Goal: Transaction & Acquisition: Book appointment/travel/reservation

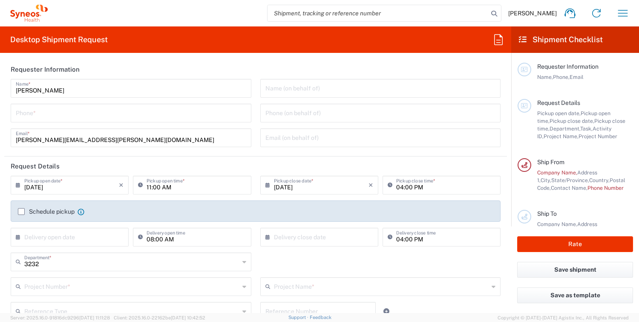
scroll to position [43, 0]
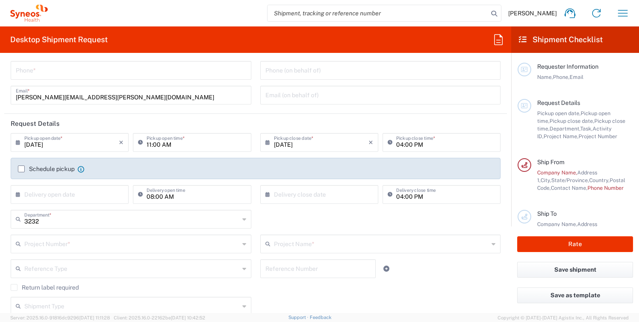
click at [18, 141] on icon at bounding box center [20, 142] width 9 height 14
click at [36, 144] on input "08/10/2025" at bounding box center [71, 141] width 95 height 15
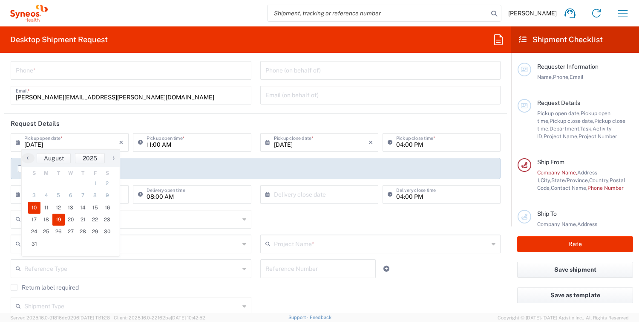
type input "[DATE]"
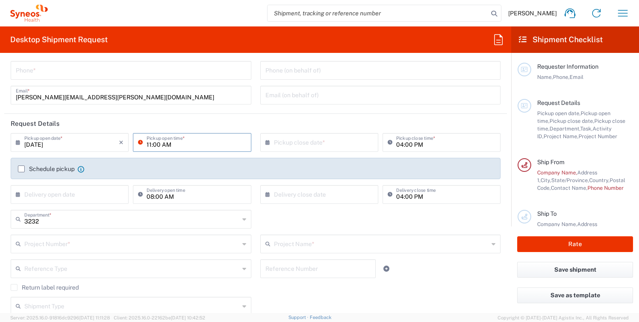
click at [147, 144] on input "11:00 AM" at bounding box center [196, 141] width 99 height 15
type input "10:00 AM"
click at [330, 145] on input "text" at bounding box center [321, 141] width 95 height 15
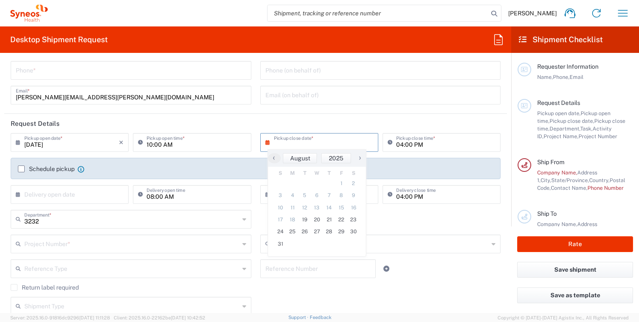
click at [265, 142] on icon at bounding box center [269, 142] width 9 height 14
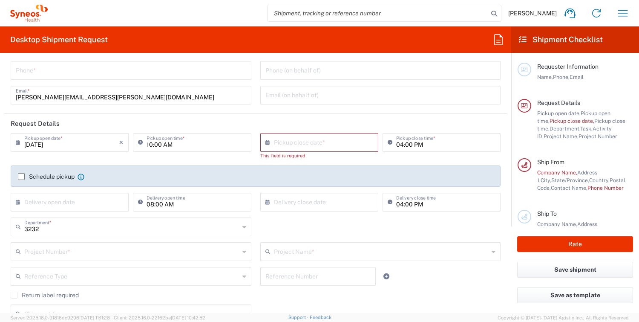
click at [265, 143] on icon at bounding box center [269, 142] width 9 height 14
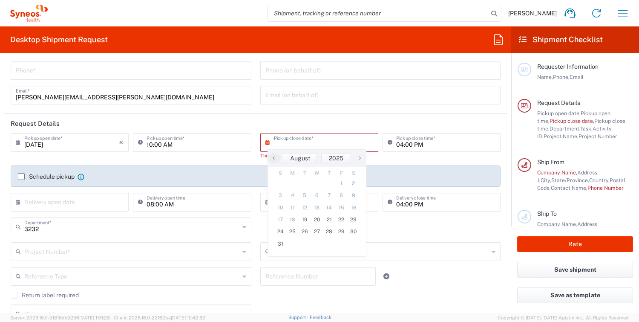
click at [282, 144] on input "text" at bounding box center [321, 141] width 95 height 15
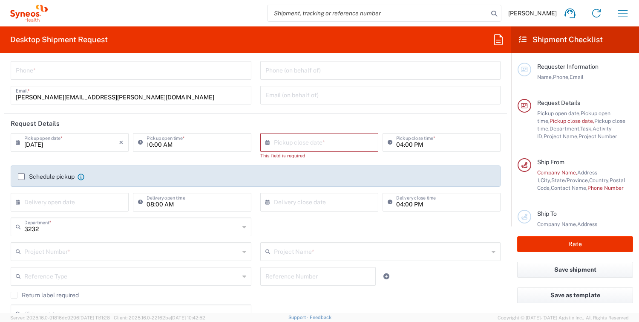
click at [274, 145] on input "text" at bounding box center [321, 141] width 95 height 15
click at [265, 144] on icon at bounding box center [269, 142] width 9 height 14
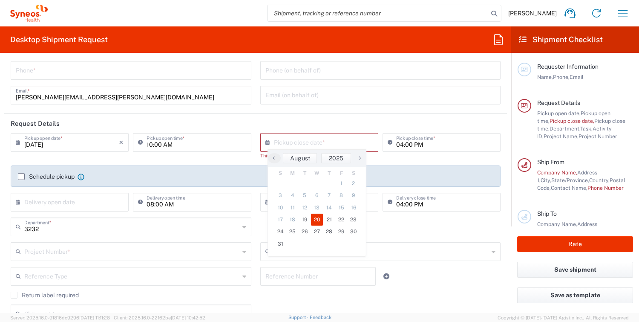
click at [317, 219] on span "20" at bounding box center [317, 219] width 12 height 12
type input "[DATE]"
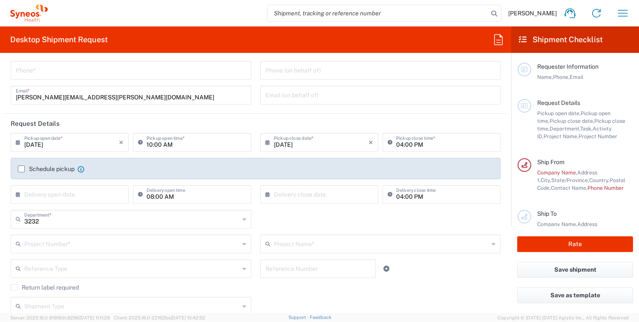
click at [21, 169] on label "Schedule pickup" at bounding box center [46, 168] width 57 height 7
click at [21, 169] on input "Schedule pickup" at bounding box center [21, 169] width 0 height 0
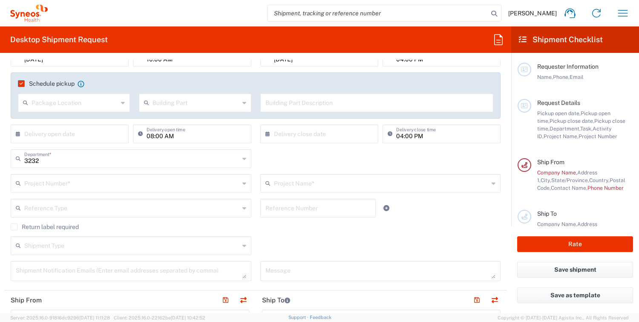
scroll to position [170, 0]
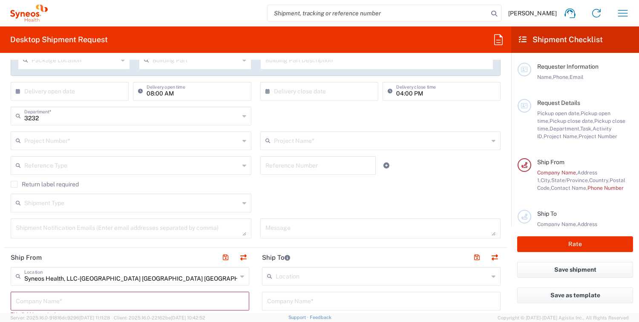
click at [100, 143] on input "text" at bounding box center [131, 139] width 215 height 15
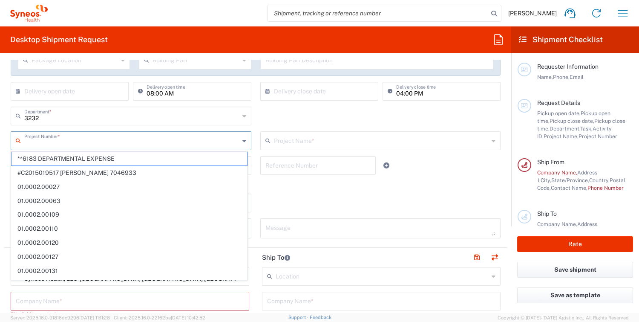
click at [211, 140] on input "text" at bounding box center [131, 139] width 215 height 15
click at [252, 122] on div "3232 Department * 3232 3000 3100 3109 3110 3111 3112 3125 3130 3135 3136 3150 3…" at bounding box center [255, 118] width 499 height 25
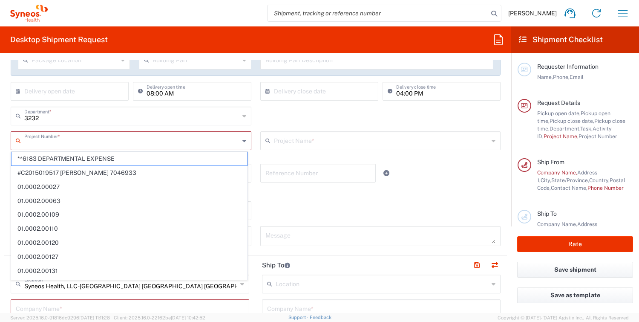
click at [187, 141] on input "text" at bounding box center [131, 139] width 215 height 15
type input "706"
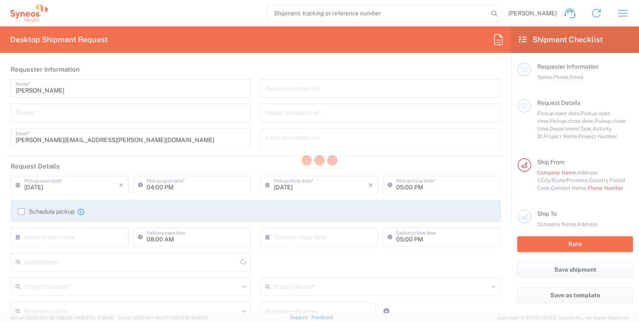
type input "[US_STATE]"
type input "[GEOGRAPHIC_DATA]"
type input "3232"
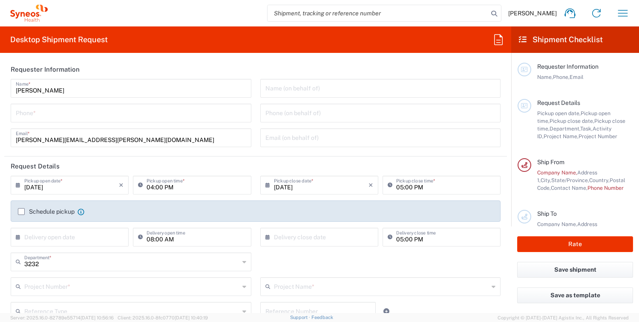
type input "Syneos Health, LLC-[GEOGRAPHIC_DATA] [GEOGRAPHIC_DATA] [GEOGRAPHIC_DATA]"
click at [37, 187] on input "[DATE]" at bounding box center [71, 184] width 95 height 15
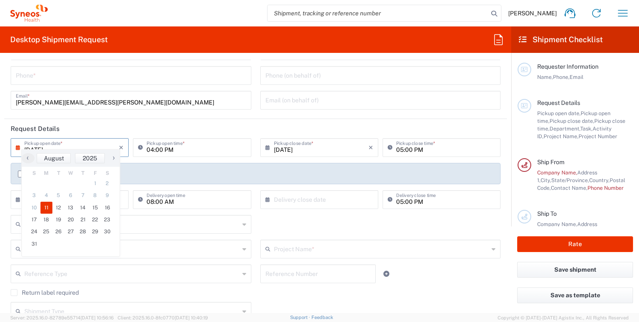
scroll to position [43, 0]
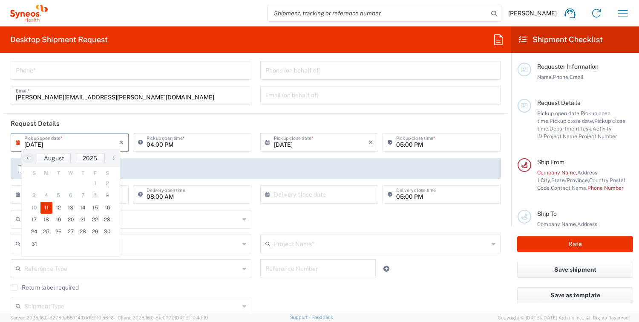
type input "[DATE]"
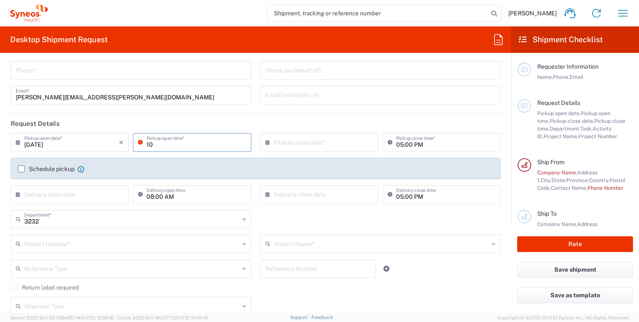
type input "10:00 AM"
type input "70"
click at [39, 144] on input "[DATE]" at bounding box center [71, 141] width 95 height 15
click at [285, 144] on input "text" at bounding box center [321, 141] width 95 height 15
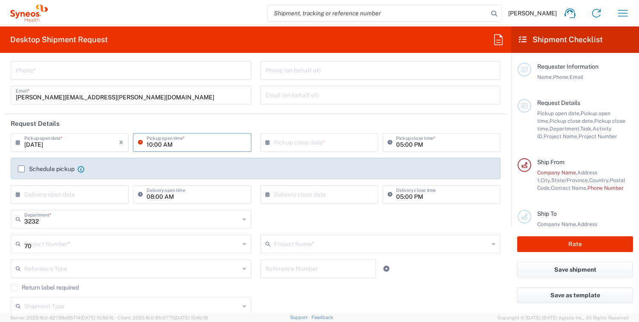
click at [61, 145] on input "[DATE]" at bounding box center [71, 141] width 95 height 15
click at [91, 144] on input "[DATE]" at bounding box center [71, 141] width 95 height 15
click at [233, 141] on div "10:00 AM Pickup open time *" at bounding box center [192, 142] width 118 height 19
click at [183, 195] on input "08:00 AM" at bounding box center [196, 193] width 99 height 15
click at [165, 196] on input "08:00 AM" at bounding box center [196, 193] width 99 height 15
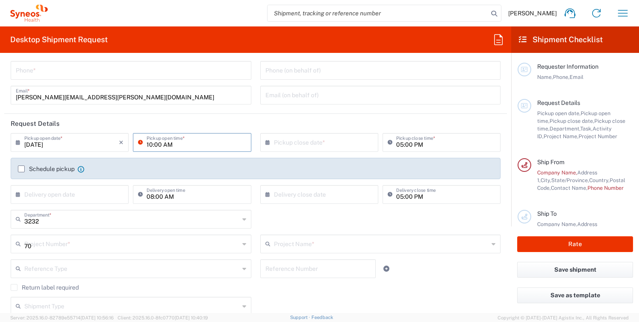
click at [78, 149] on input "[DATE]" at bounding box center [71, 141] width 95 height 15
click at [37, 144] on input "[DATE]" at bounding box center [71, 141] width 95 height 15
click at [38, 149] on input "[DATE]" at bounding box center [71, 141] width 95 height 15
click at [33, 73] on input "tel" at bounding box center [131, 69] width 230 height 15
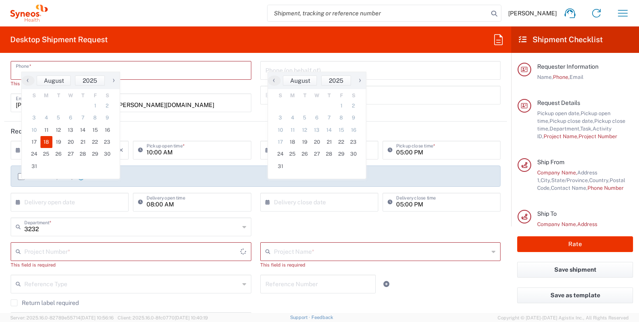
type input "7322411302"
type input "[PERSON_NAME][EMAIL_ADDRESS][PERSON_NAME][DOMAIN_NAME]"
type input "Syneos Health"
type input "7322411302"
type input "Syneos Health"
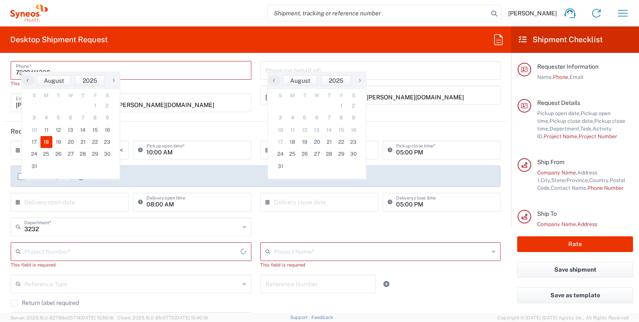
type input "1030 Sync St"
type input "Morrisville"
type input "NC"
type input "[GEOGRAPHIC_DATA]"
type input "27560"
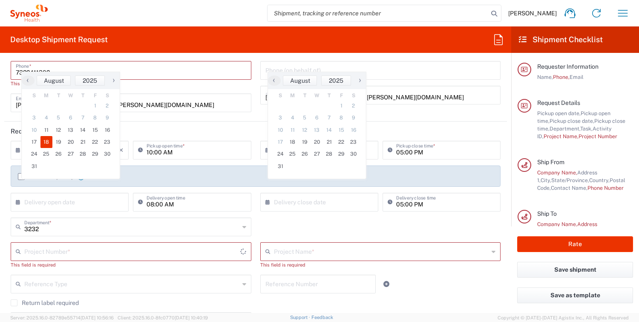
type input "7322411302"
type input "[PERSON_NAME][EMAIL_ADDRESS][PERSON_NAME][DOMAIN_NAME]"
type input "[PERSON_NAME]"
type input "[DATE]"
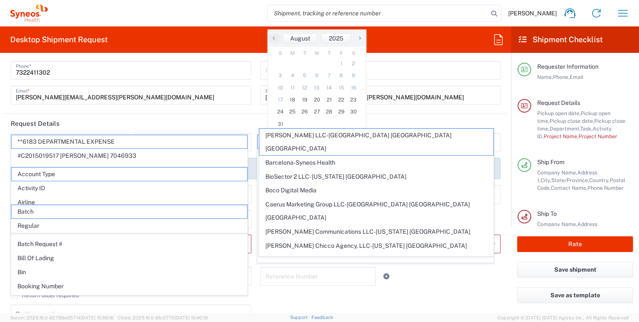
scroll to position [162, 0]
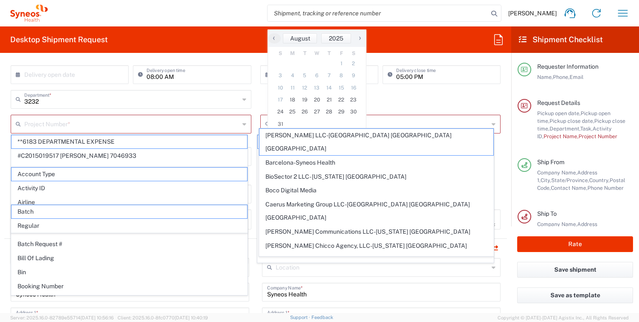
click at [203, 19] on div "[PERSON_NAME] Home Shipment estimator Shipment tracking Desktop shipment reques…" at bounding box center [342, 13] width 588 height 20
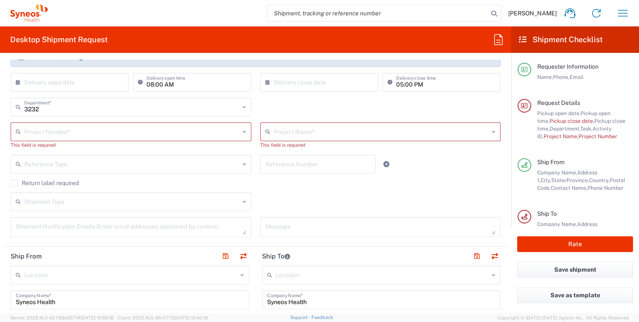
scroll to position [170, 0]
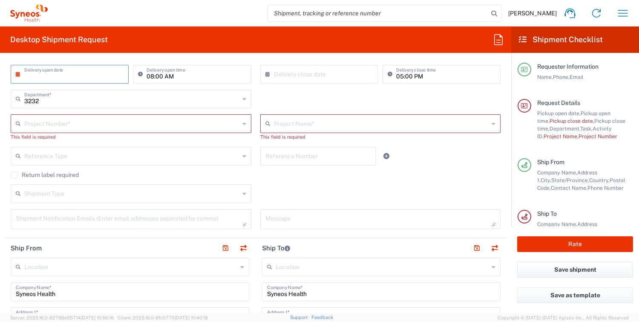
click at [96, 75] on input "text" at bounding box center [71, 73] width 95 height 15
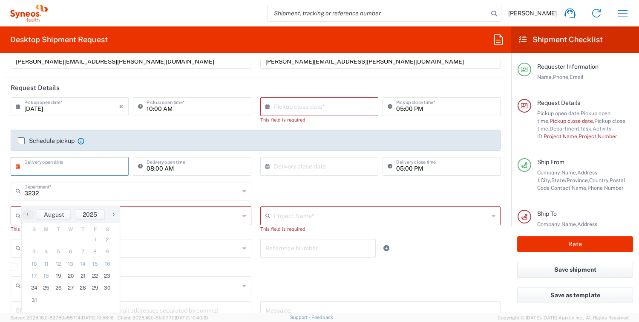
scroll to position [43, 0]
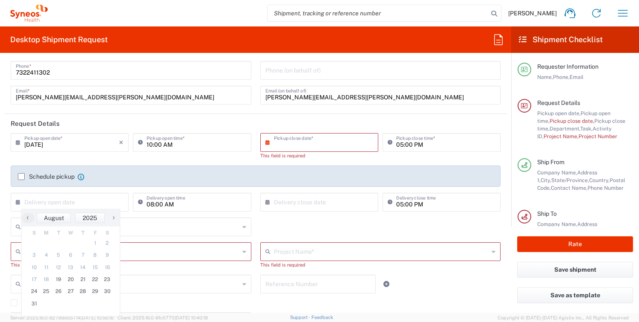
click at [293, 143] on input "text" at bounding box center [321, 141] width 95 height 15
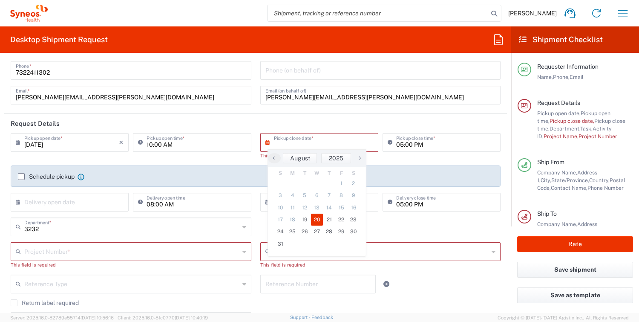
click at [320, 220] on span "20" at bounding box center [317, 219] width 12 height 12
type input "[DATE]"
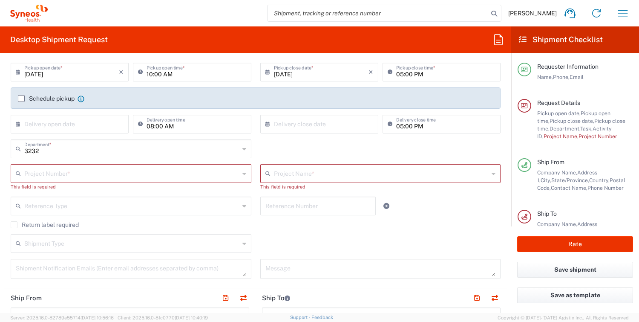
scroll to position [128, 0]
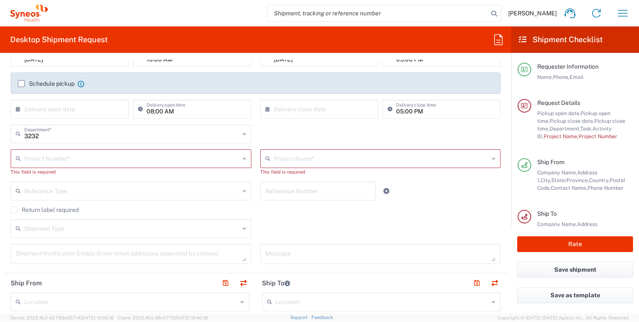
click at [158, 161] on input "text" at bounding box center [131, 157] width 215 height 15
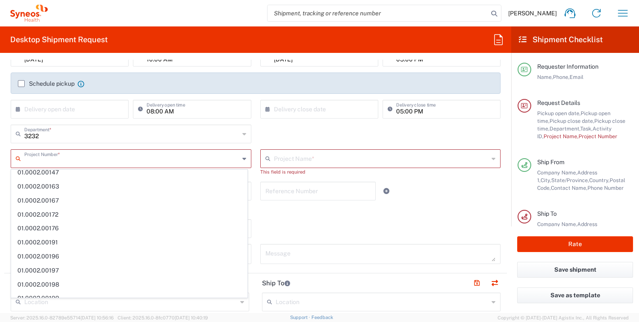
scroll to position [0, 0]
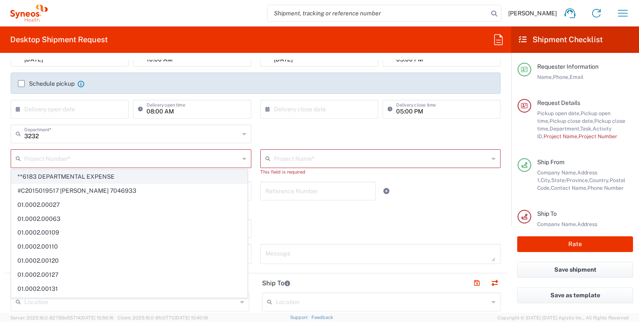
click at [201, 173] on span "**6183 DEPARTMENTAL EXPENSE" at bounding box center [130, 176] width 236 height 13
type input "**6183 DEPARTMENTAL EXPENSE"
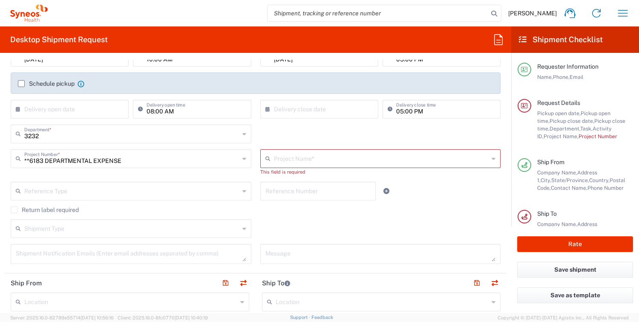
type input "6183"
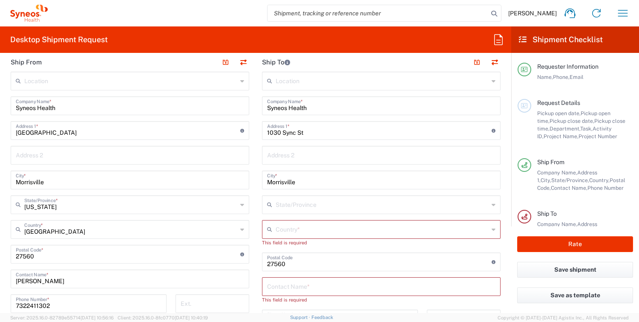
scroll to position [383, 0]
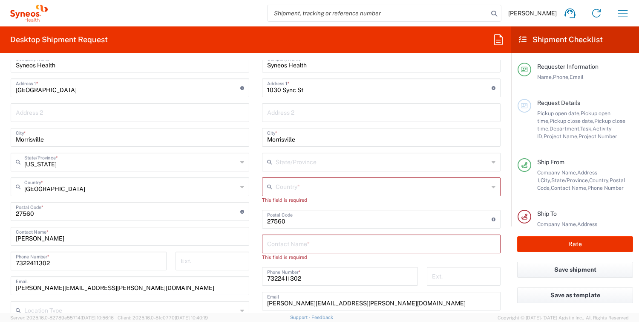
click at [276, 184] on input "text" at bounding box center [382, 185] width 213 height 15
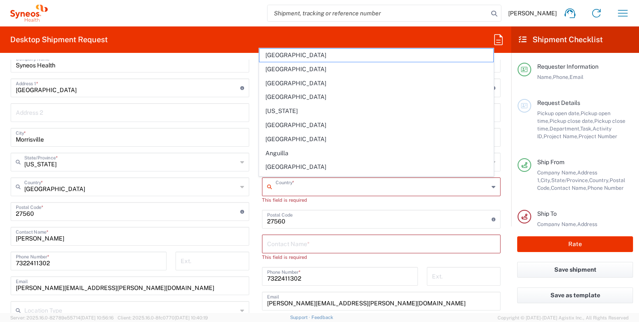
type input "[GEOGRAPHIC_DATA]"
type input "NC"
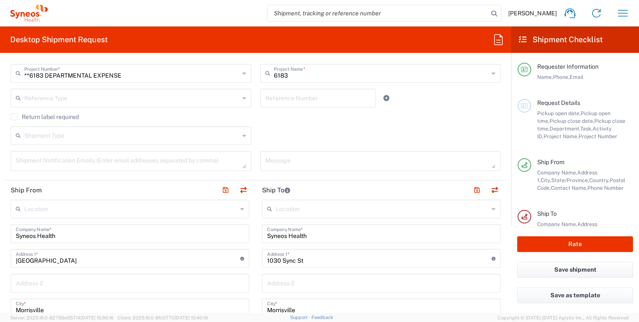
scroll to position [341, 0]
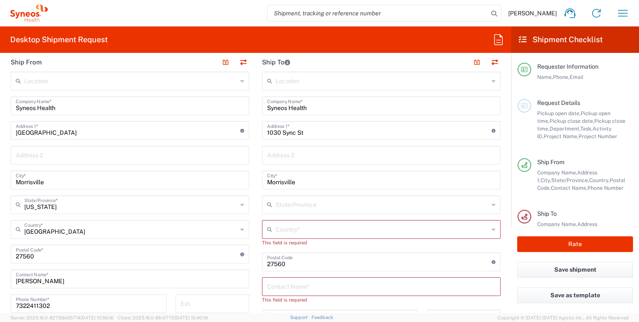
click at [74, 80] on input "text" at bounding box center [130, 80] width 213 height 15
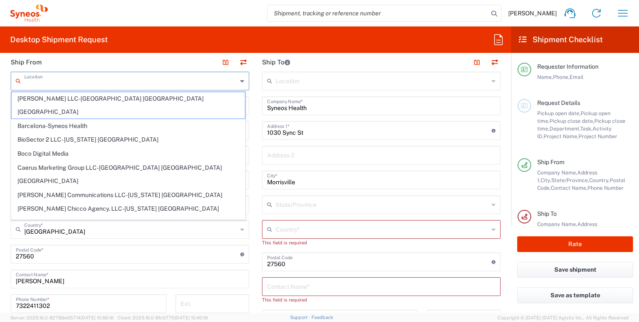
drag, startPoint x: 256, startPoint y: 77, endPoint x: 158, endPoint y: 134, distance: 112.4
click at [256, 78] on main "Location [PERSON_NAME] LLC-[GEOGRAPHIC_DATA] [GEOGRAPHIC_DATA] [GEOGRAPHIC_DATA…" at bounding box center [381, 258] width 251 height 373
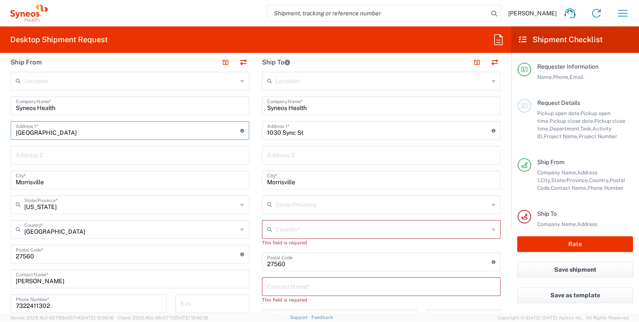
drag, startPoint x: 68, startPoint y: 132, endPoint x: 8, endPoint y: 132, distance: 60.1
click at [8, 132] on main "Location [PERSON_NAME] LLC-[GEOGRAPHIC_DATA] [GEOGRAPHIC_DATA] [GEOGRAPHIC_DATA…" at bounding box center [129, 251] width 251 height 358
type input "[STREET_ADDRESS]"
type input "[US_STATE]"
type input "[GEOGRAPHIC_DATA]"
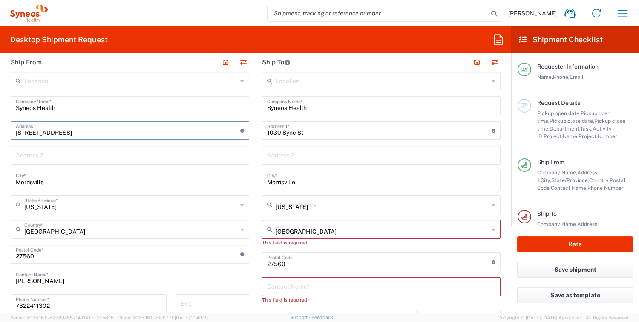
click at [0, 0] on span "[PERSON_NAME] Chicco Agency, LLC-[US_STATE] [GEOGRAPHIC_DATA]" at bounding box center [0, 0] width 0 height 0
click at [44, 181] on input "Morrisville" at bounding box center [130, 179] width 228 height 15
click at [16, 181] on input "Morrisville" at bounding box center [130, 179] width 228 height 15
click at [42, 184] on input "Morrisville" at bounding box center [130, 179] width 228 height 15
click at [287, 283] on input "text" at bounding box center [381, 285] width 228 height 15
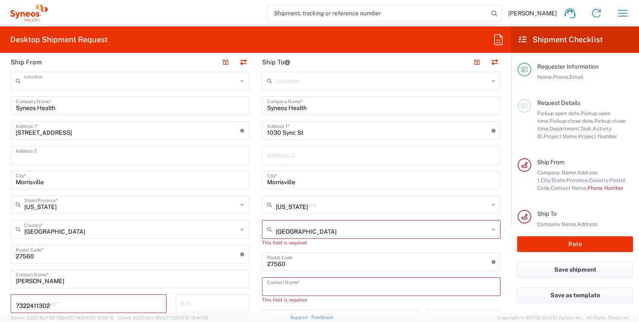
type input "[PERSON_NAME] Chicco Agency, LLC-[US_STATE] [GEOGRAPHIC_DATA]"
type input "[PERSON_NAME] Chicco Agency, L.L.C."
type input "[STREET_ADDRESS][PERSON_NAME]"
type input "40th Floor"
type input "[US_STATE]"
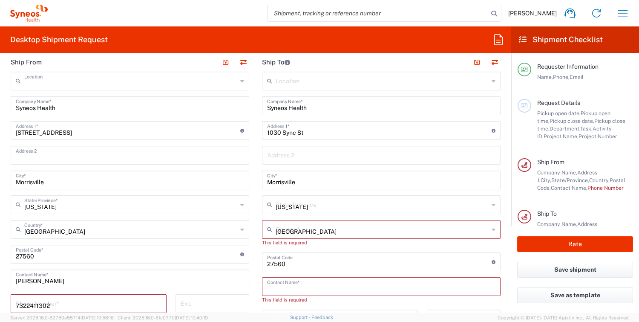
type input "[US_STATE]"
type input "10281"
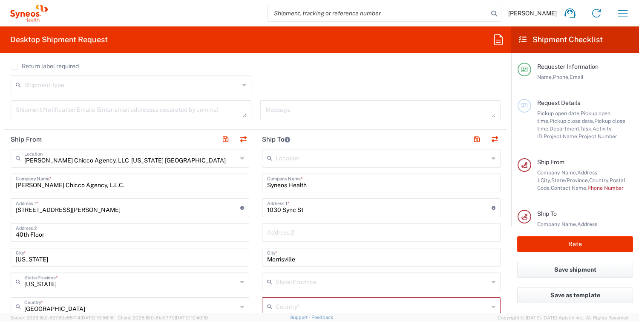
scroll to position [256, 0]
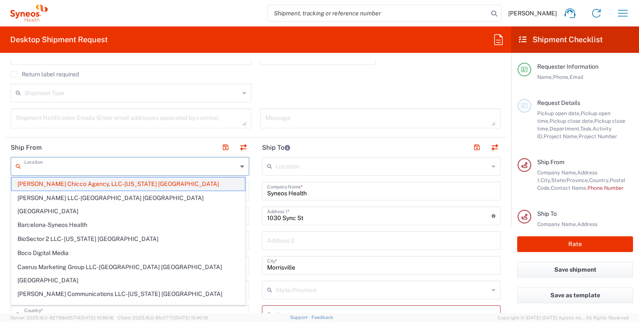
drag, startPoint x: 144, startPoint y: 165, endPoint x: 62, endPoint y: 184, distance: 84.8
click at [58, 167] on input "text" at bounding box center [130, 165] width 213 height 15
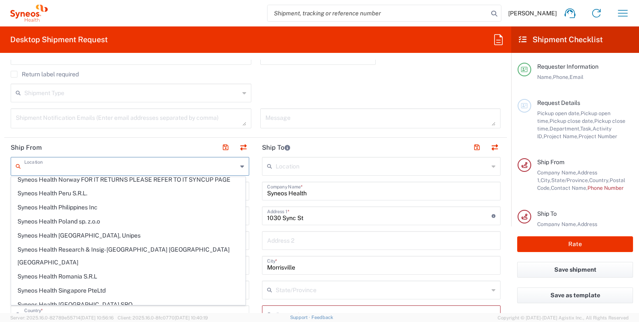
scroll to position [1379, 0]
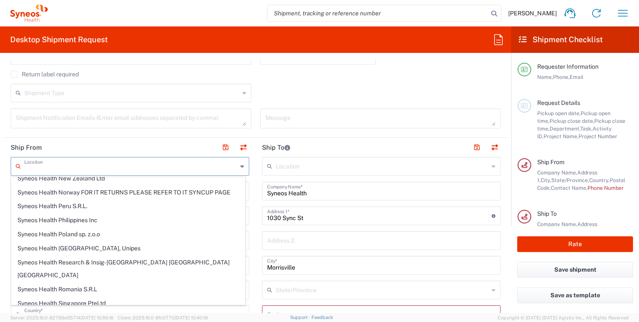
drag, startPoint x: 132, startPoint y: 141, endPoint x: 122, endPoint y: 178, distance: 39.0
click at [133, 141] on header "Ship From" at bounding box center [129, 147] width 251 height 19
type input "[PERSON_NAME] Chicco Agency, LLC-[US_STATE] [GEOGRAPHIC_DATA]"
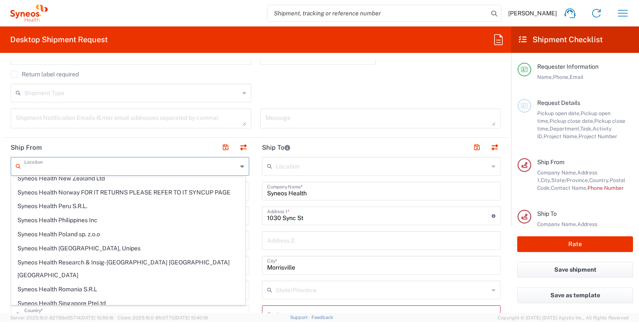
scroll to position [0, 0]
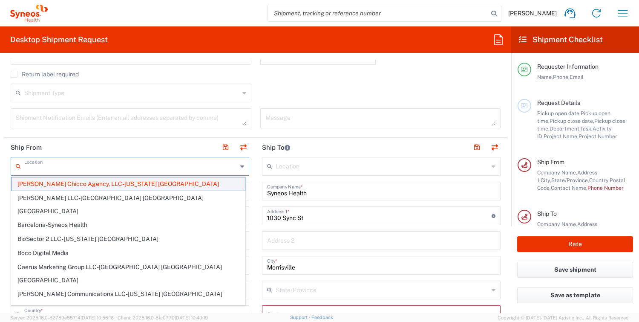
drag, startPoint x: 144, startPoint y: 167, endPoint x: 138, endPoint y: 184, distance: 17.8
click at [108, 169] on input "text" at bounding box center [130, 165] width 213 height 15
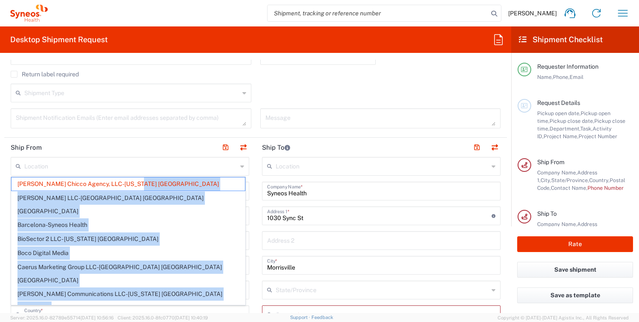
drag, startPoint x: 138, startPoint y: 184, endPoint x: 64, endPoint y: 186, distance: 73.7
click at [3, 187] on form "Requester Information [PERSON_NAME] Name * [PHONE_NUMBER] Phone * [PERSON_NAME]…" at bounding box center [255, 186] width 511 height 253
type input "[PERSON_NAME] Chicco Agency, LLC-[US_STATE] [GEOGRAPHIC_DATA]"
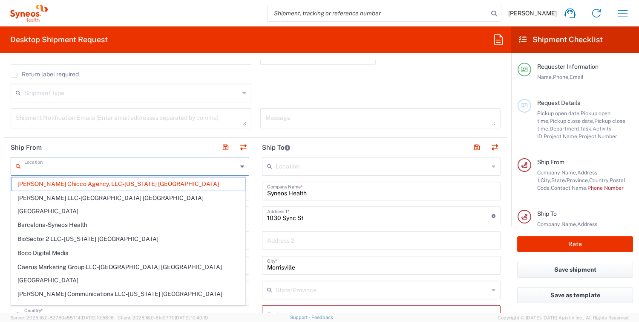
drag, startPoint x: 144, startPoint y: 168, endPoint x: 98, endPoint y: 169, distance: 46.4
click at [98, 169] on input "text" at bounding box center [130, 165] width 213 height 15
type input "[PERSON_NAME] LLC-[GEOGRAPHIC_DATA] [GEOGRAPHIC_DATA] [GEOGRAPHIC_DATA]"
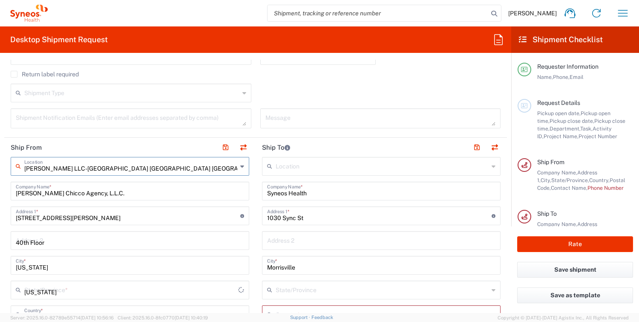
type input "[PERSON_NAME] LLC"
type input "1030 Sync St"
type input "Morrisville"
type input "[GEOGRAPHIC_DATA]"
type input "27560"
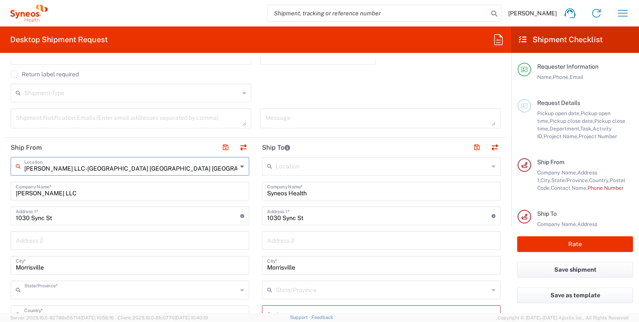
type input "[US_STATE]"
drag, startPoint x: 131, startPoint y: 167, endPoint x: 19, endPoint y: 161, distance: 112.6
click at [24, 166] on input "[PERSON_NAME] LLC-[GEOGRAPHIC_DATA] [GEOGRAPHIC_DATA] [GEOGRAPHIC_DATA]" at bounding box center [130, 165] width 213 height 15
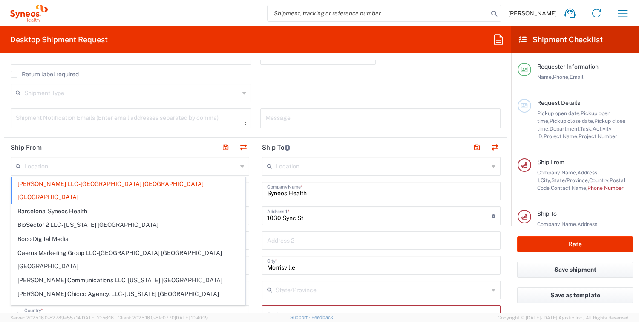
click at [187, 143] on header "Ship From" at bounding box center [129, 147] width 251 height 19
type input "[PERSON_NAME] LLC-[GEOGRAPHIC_DATA] [GEOGRAPHIC_DATA] [GEOGRAPHIC_DATA]"
drag, startPoint x: 132, startPoint y: 164, endPoint x: 29, endPoint y: 161, distance: 103.2
click at [29, 161] on input "text" at bounding box center [130, 165] width 213 height 15
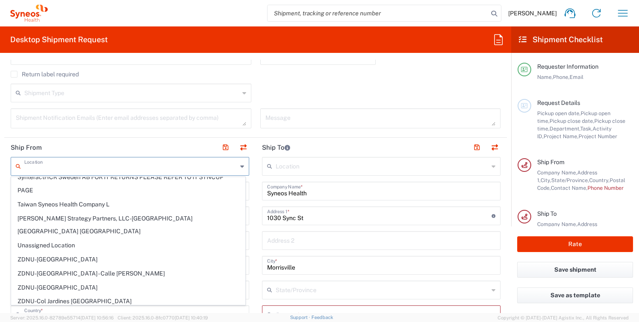
scroll to position [1835, 0]
click at [42, 170] on input "text" at bounding box center [130, 165] width 213 height 15
click at [75, 141] on header "Ship From" at bounding box center [129, 147] width 251 height 19
type input "[PERSON_NAME] LLC-[GEOGRAPHIC_DATA] [GEOGRAPHIC_DATA] [GEOGRAPHIC_DATA]"
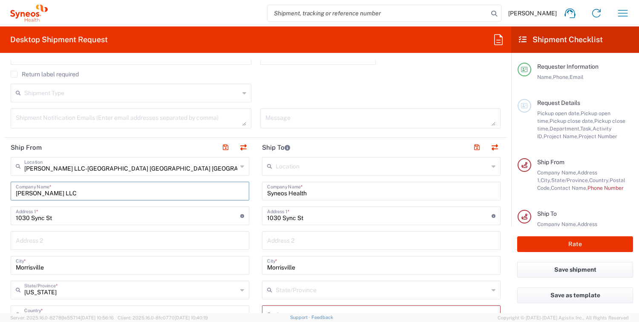
drag, startPoint x: 84, startPoint y: 190, endPoint x: 13, endPoint y: 174, distance: 73.1
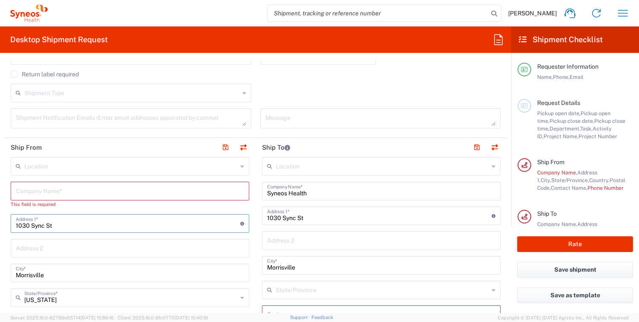
drag, startPoint x: 56, startPoint y: 225, endPoint x: -2, endPoint y: 223, distance: 57.5
click at [0, 223] on html "[PERSON_NAME] Home Shipment estimator Shipment tracking Desktop shipment reques…" at bounding box center [319, 161] width 639 height 322
type input "[STREET_ADDRESS]"
drag, startPoint x: 192, startPoint y: 251, endPoint x: 185, endPoint y: 254, distance: 7.4
click at [192, 251] on input "text" at bounding box center [130, 247] width 228 height 15
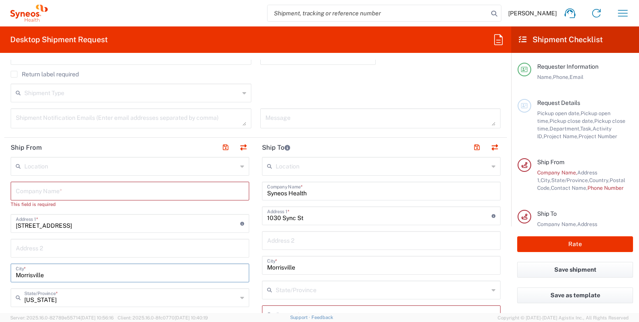
drag, startPoint x: 46, startPoint y: 274, endPoint x: 0, endPoint y: 269, distance: 45.9
click at [0, 269] on html "[PERSON_NAME] Home Shipment estimator Shipment tracking Desktop shipment reques…" at bounding box center [319, 161] width 639 height 322
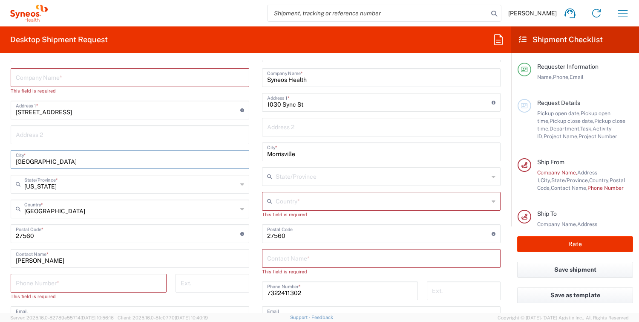
scroll to position [383, 0]
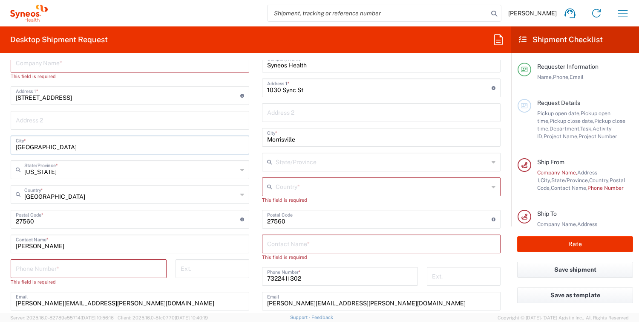
type input "[GEOGRAPHIC_DATA]"
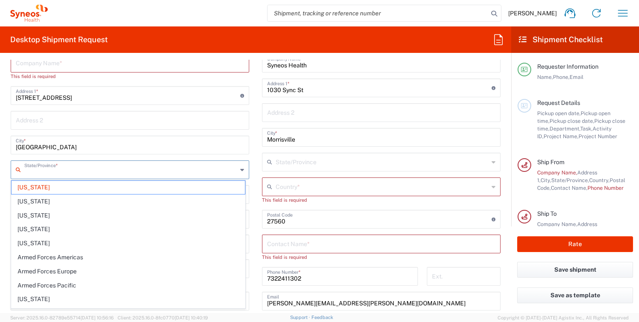
drag, startPoint x: 70, startPoint y: 172, endPoint x: 18, endPoint y: 168, distance: 51.7
click at [18, 168] on div "State/Province *" at bounding box center [130, 169] width 239 height 19
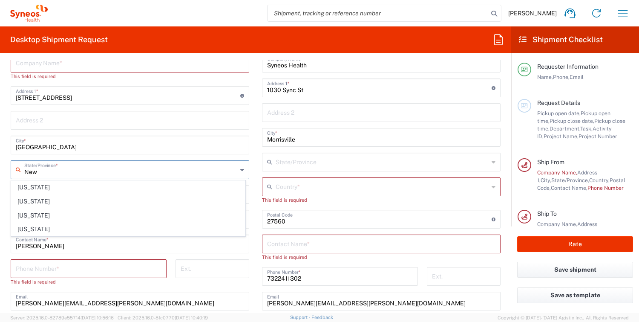
click at [41, 171] on input "New" at bounding box center [130, 168] width 213 height 15
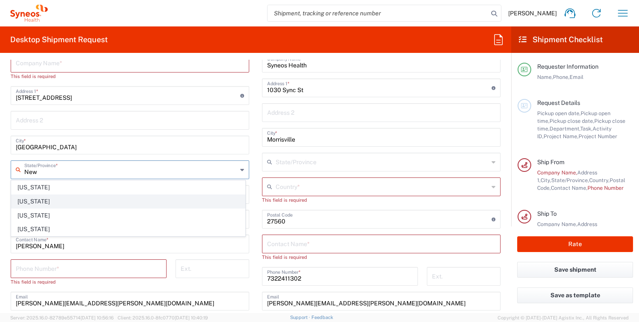
click at [33, 201] on span "[US_STATE]" at bounding box center [128, 201] width 233 height 13
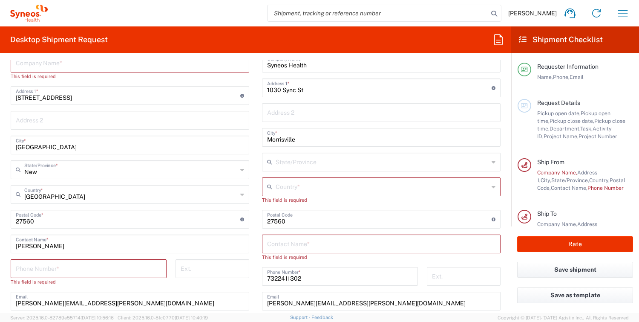
type input "[US_STATE]"
drag, startPoint x: 36, startPoint y: 217, endPoint x: 7, endPoint y: 218, distance: 29.4
click at [7, 218] on main "Location [PERSON_NAME] LLC-[GEOGRAPHIC_DATA] [GEOGRAPHIC_DATA] [GEOGRAPHIC_DATA…" at bounding box center [129, 215] width 251 height 373
type input "07724"
click at [100, 194] on input "[GEOGRAPHIC_DATA]" at bounding box center [130, 193] width 213 height 15
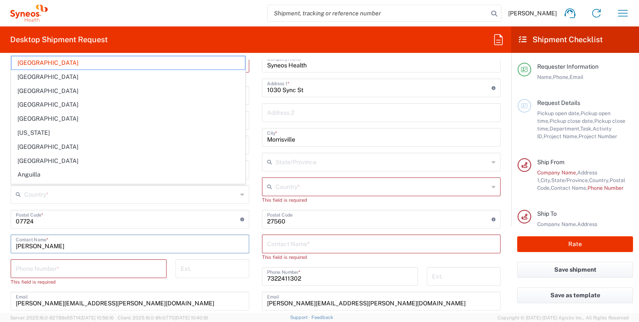
click at [190, 243] on input "[PERSON_NAME]" at bounding box center [130, 243] width 228 height 15
type input "[GEOGRAPHIC_DATA]"
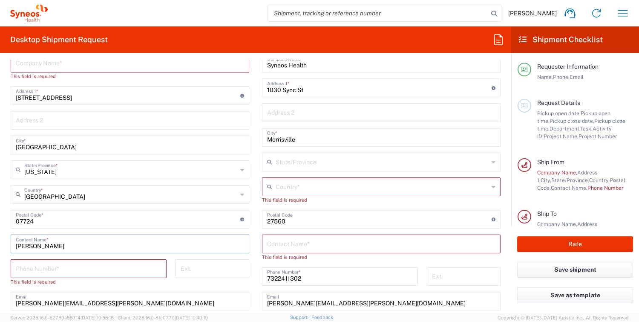
scroll to position [426, 0]
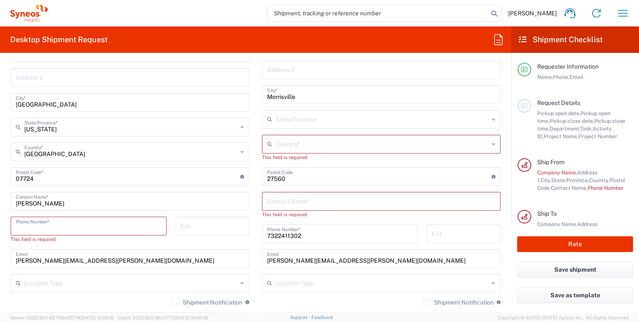
click at [47, 223] on input "tel" at bounding box center [89, 225] width 146 height 15
type input "7322411302"
type input "Syneos Health"
type input "NC"
type input "[GEOGRAPHIC_DATA]"
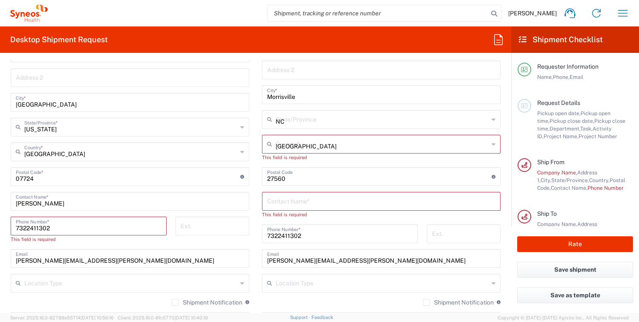
click at [0, 0] on span "Genico, LLC" at bounding box center [0, 0] width 0 height 0
click at [277, 201] on input "text" at bounding box center [381, 200] width 228 height 15
click at [78, 228] on input "7322411302" at bounding box center [89, 225] width 146 height 15
click at [267, 200] on input "text" at bounding box center [381, 200] width 228 height 15
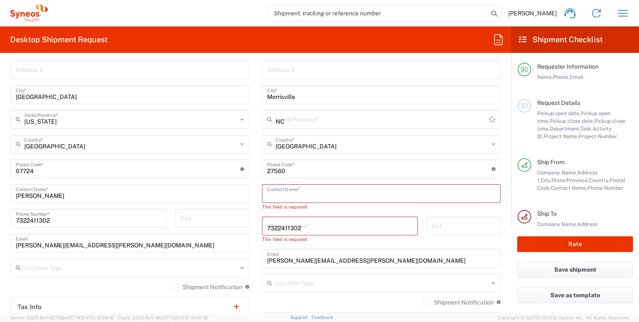
type input "Genico, LLC"
type input "[GEOGRAPHIC_DATA]"
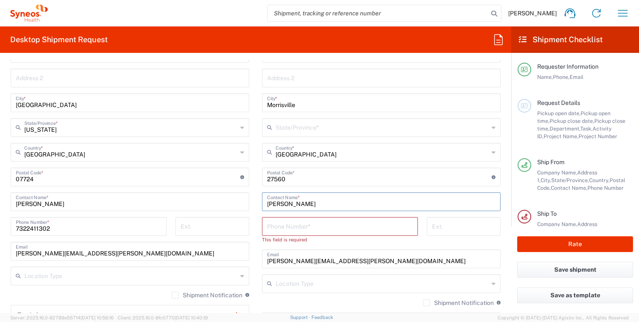
type input "[PERSON_NAME]"
click at [286, 224] on input "tel" at bounding box center [340, 225] width 146 height 15
drag, startPoint x: 199, startPoint y: 218, endPoint x: 288, endPoint y: 107, distance: 141.6
click at [199, 218] on input "tel" at bounding box center [212, 225] width 63 height 15
drag, startPoint x: 60, startPoint y: 293, endPoint x: 192, endPoint y: 212, distance: 154.4
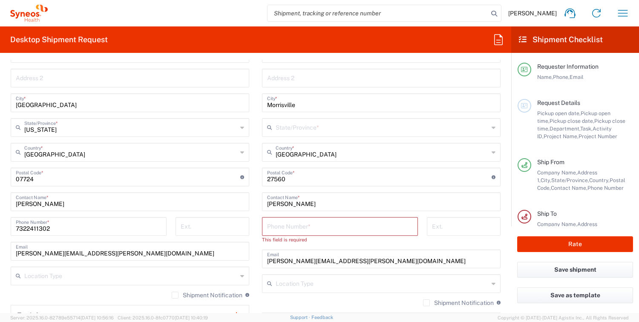
click at [60, 293] on div "Shipment Notification If checked, a shipment notification email will be sent to…" at bounding box center [130, 298] width 239 height 14
click at [267, 226] on input "tel" at bounding box center [340, 225] width 146 height 15
paste input "[PHONE_NUMBER]"
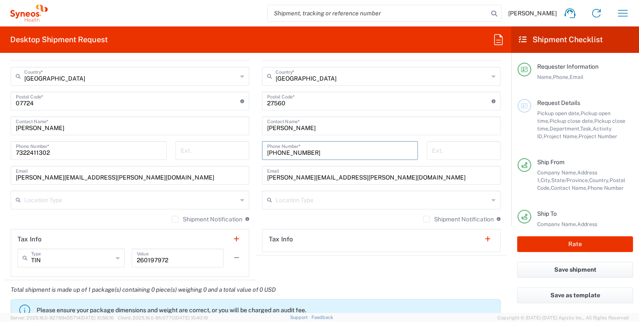
scroll to position [503, 0]
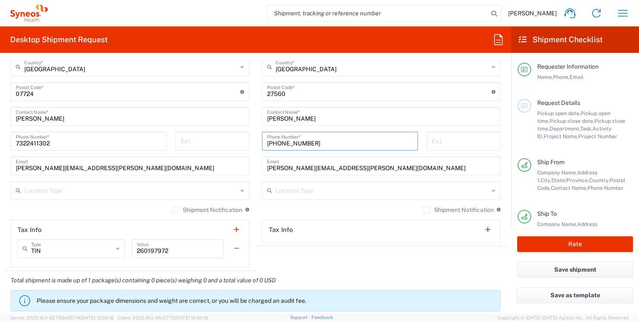
type input "[PHONE_NUMBER]"
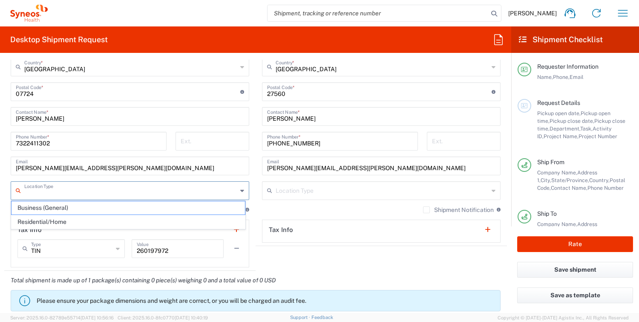
click at [208, 190] on input "text" at bounding box center [130, 189] width 213 height 15
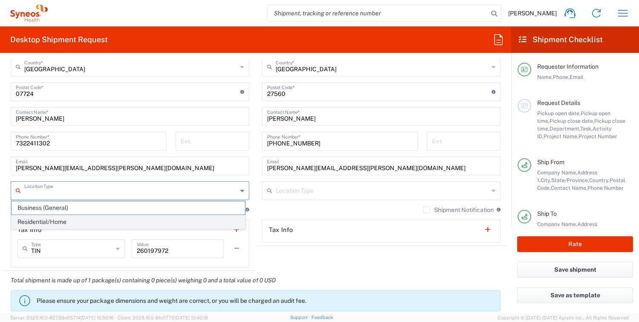
click at [126, 220] on span "Residential/Home" at bounding box center [128, 221] width 233 height 13
type input "Residential/Home"
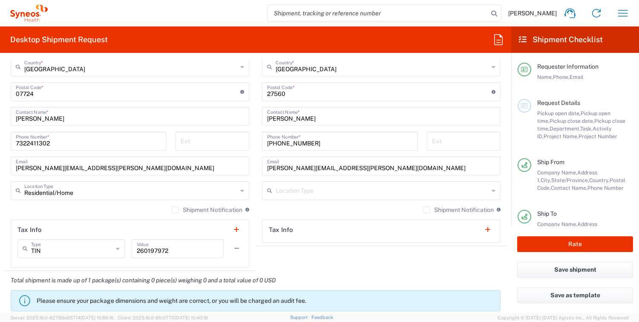
click at [492, 190] on icon at bounding box center [494, 191] width 4 height 14
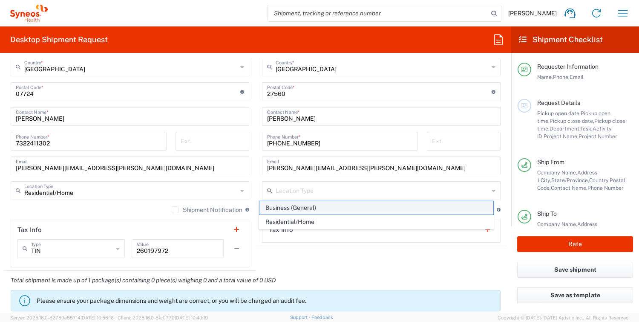
click at [311, 207] on span "Business (General)" at bounding box center [375, 207] width 233 height 13
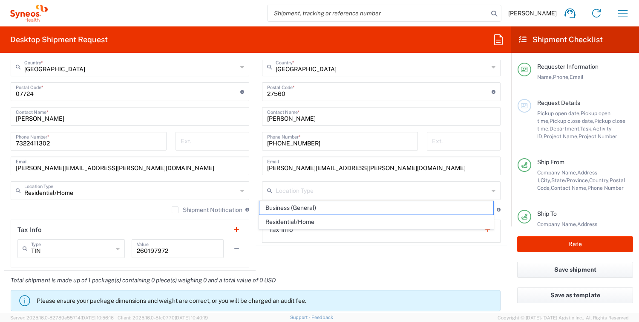
type input "Business (General)"
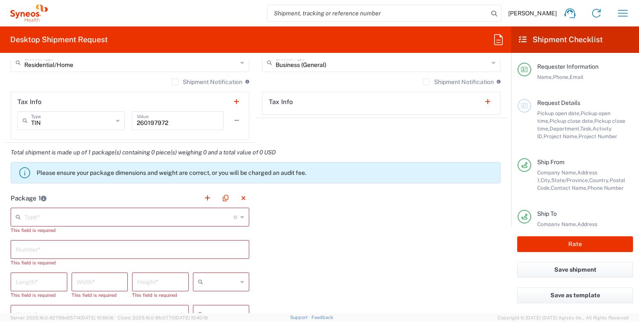
scroll to position [673, 0]
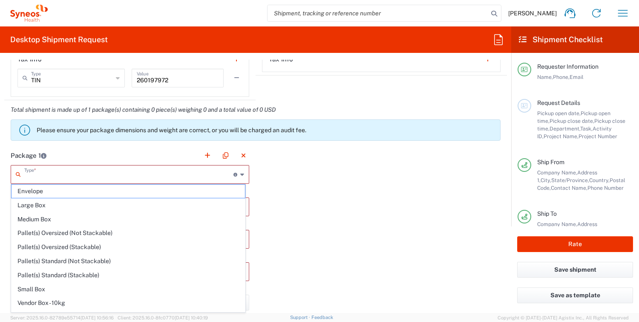
click at [54, 172] on input "text" at bounding box center [128, 173] width 209 height 15
click at [48, 216] on span "Medium Box" at bounding box center [128, 219] width 233 height 13
type input "Medium Box"
type input "13"
type input "11.5"
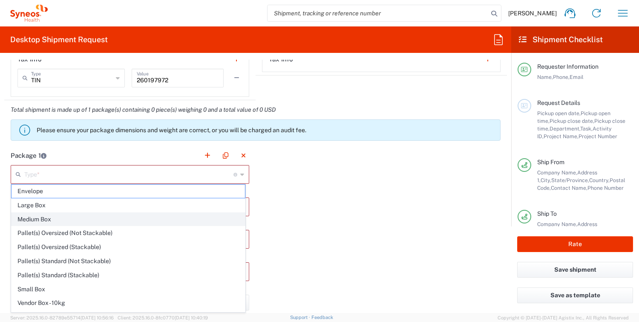
type input "2.5"
type input "in"
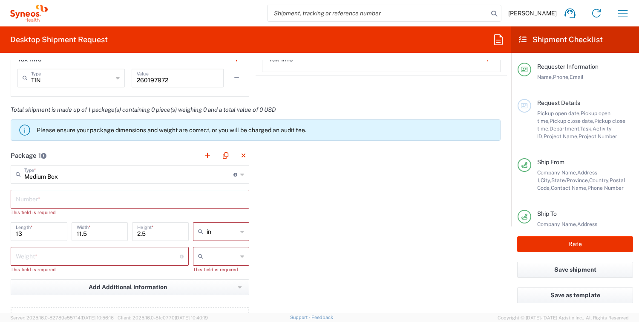
click at [38, 197] on input "text" at bounding box center [130, 198] width 228 height 15
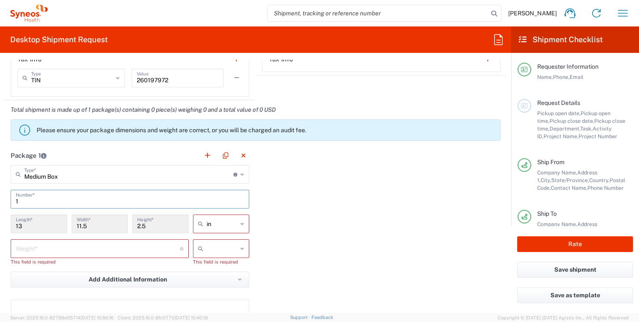
type input "1"
click at [49, 248] on input "number" at bounding box center [98, 247] width 164 height 15
type input "5"
click at [240, 247] on icon at bounding box center [242, 249] width 4 height 14
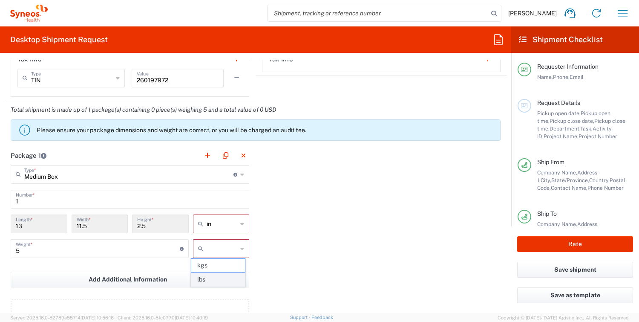
click at [210, 276] on span "lbs" at bounding box center [218, 279] width 54 height 13
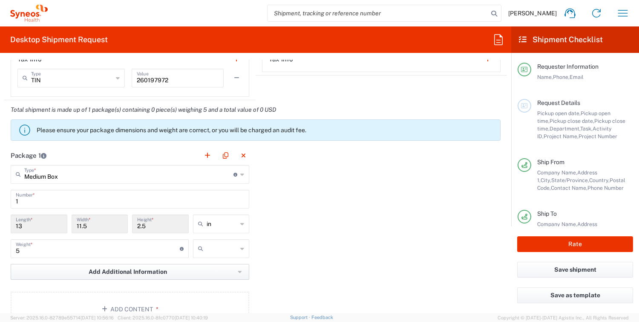
type input "lbs"
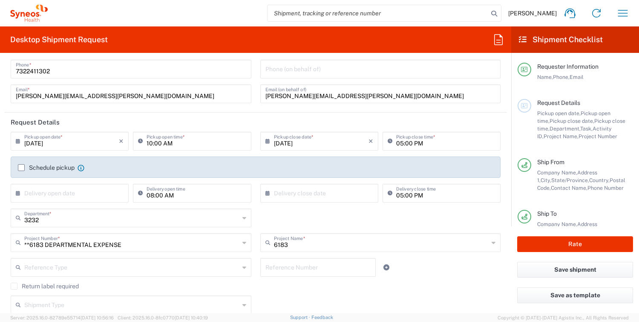
scroll to position [0, 0]
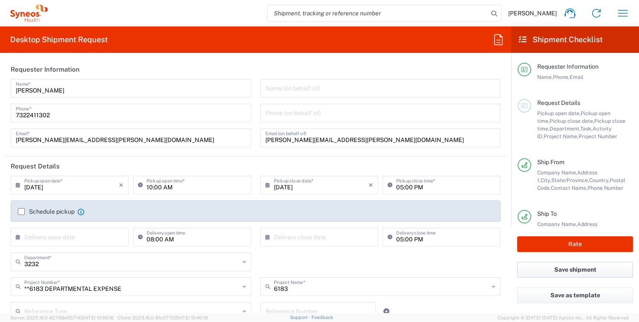
click at [562, 270] on button "Save shipment" at bounding box center [575, 270] width 116 height 16
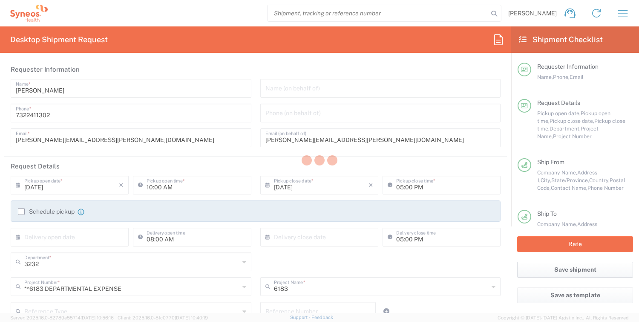
type input "**6183 DEPARTMENTAL EXPENSE"
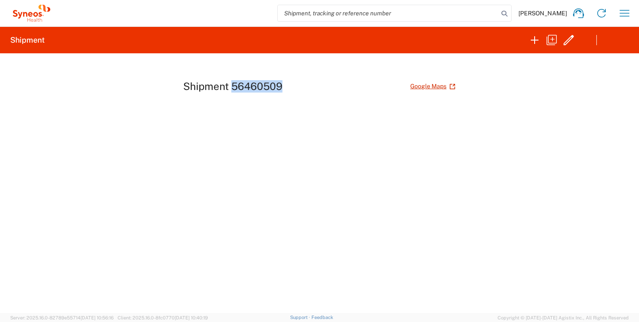
drag, startPoint x: 282, startPoint y: 86, endPoint x: 234, endPoint y: 86, distance: 47.7
click at [234, 86] on h1 "Shipment 56460509" at bounding box center [232, 86] width 99 height 12
drag, startPoint x: 234, startPoint y: 86, endPoint x: 239, endPoint y: 86, distance: 5.6
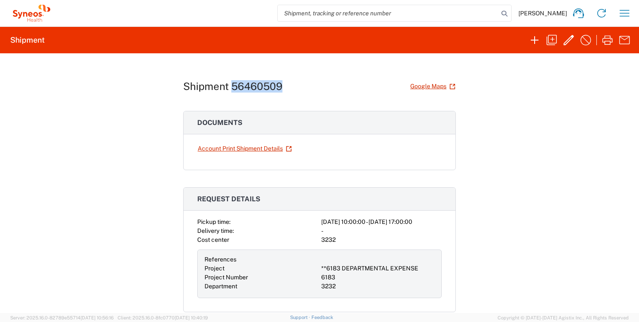
copy h1 "56460509"
click at [290, 14] on input "search" at bounding box center [388, 13] width 221 height 16
paste input "56460509"
type input "56460509"
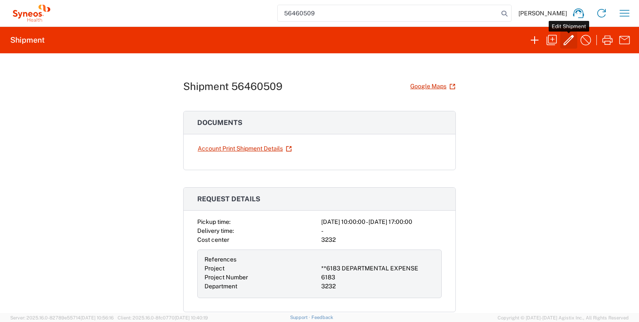
click at [570, 39] on icon "button" at bounding box center [569, 40] width 14 height 14
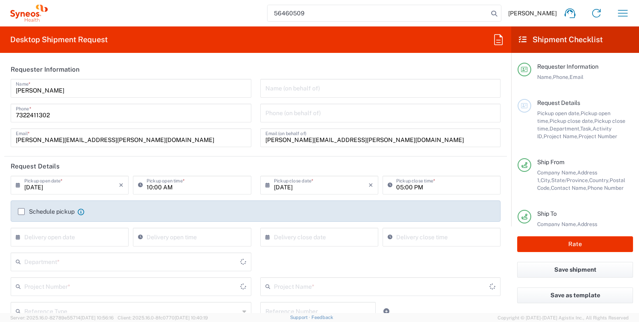
type input "[US_STATE]"
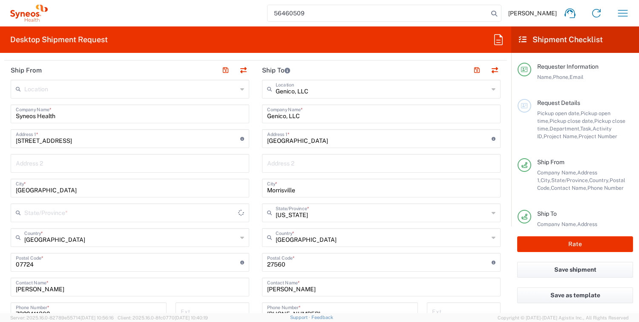
scroll to position [341, 0]
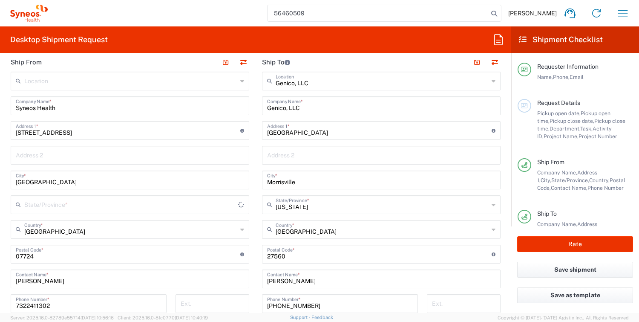
type input "**6183 DEPARTMENTAL EXPENSE"
type input "6183"
type input "3232"
type input "Medium Box"
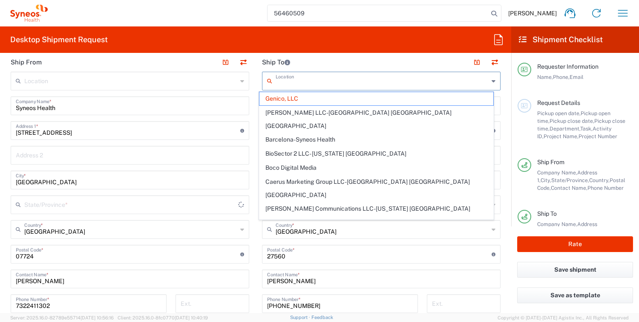
click at [309, 83] on input "text" at bounding box center [382, 80] width 213 height 15
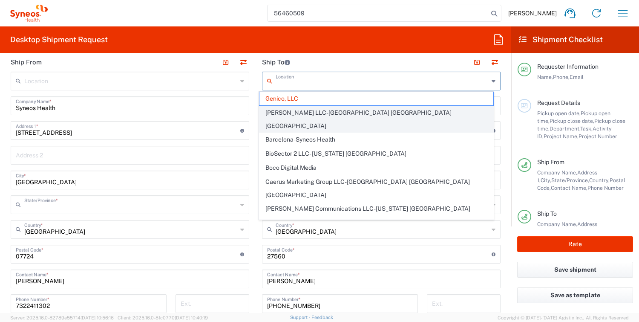
type input "[US_STATE]"
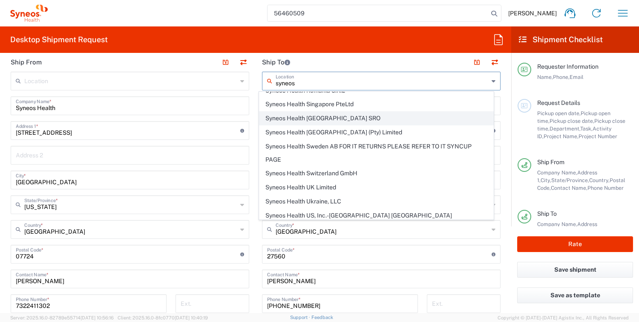
scroll to position [1108, 0]
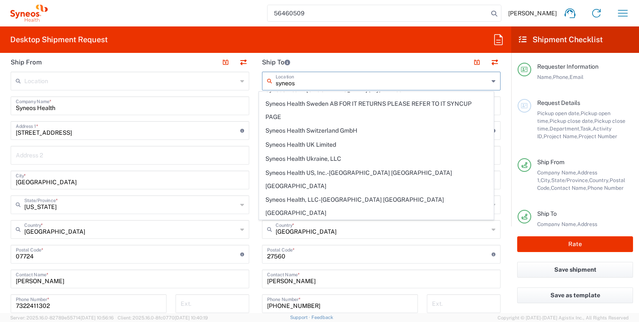
click at [329, 166] on span "Syneos Health US, Inc.-[GEOGRAPHIC_DATA] [GEOGRAPHIC_DATA] [GEOGRAPHIC_DATA]" at bounding box center [375, 179] width 233 height 26
type input "Syneos Health US, Inc.-[GEOGRAPHIC_DATA] [GEOGRAPHIC_DATA] [GEOGRAPHIC_DATA]"
type input "Syneos Health US, Inc."
type input "1030 Sync St"
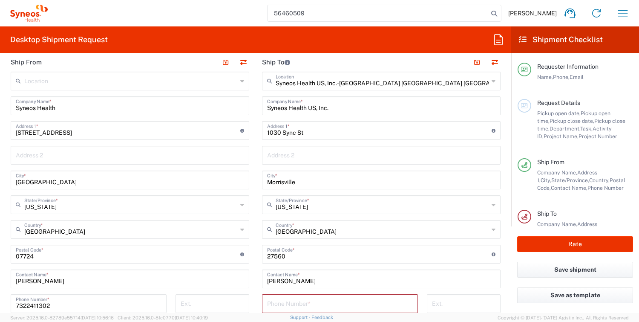
click at [271, 304] on input "tel" at bounding box center [340, 302] width 146 height 15
paste input "56460509"
type input "56460509"
click at [553, 268] on button "Save shipment" at bounding box center [575, 270] width 116 height 16
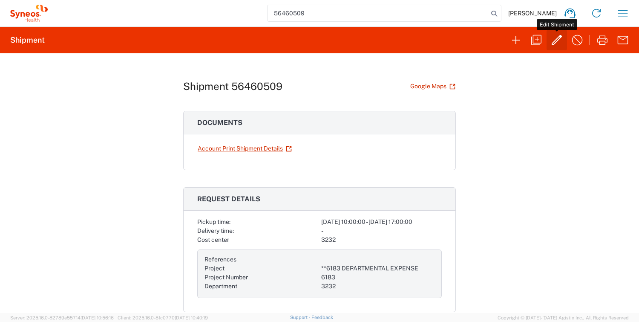
click at [559, 38] on icon "button" at bounding box center [557, 40] width 10 height 10
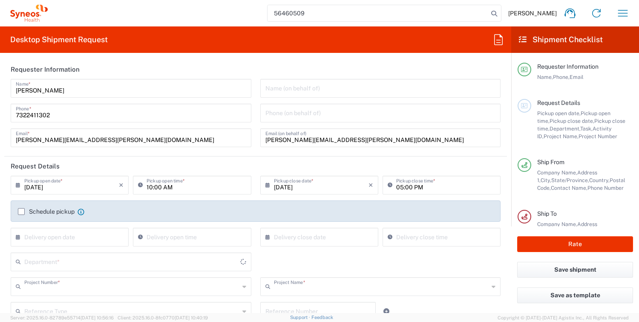
type input "**6183 DEPARTMENTAL EXPENSE"
type input "6183"
type input "[US_STATE]"
type input "Medium Box"
type input "[US_STATE]"
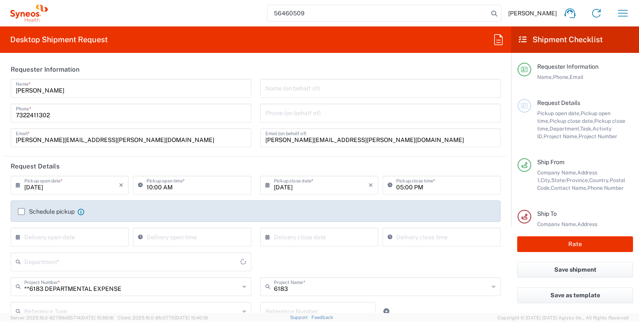
type input "3232"
drag, startPoint x: 489, startPoint y: 64, endPoint x: 395, endPoint y: 91, distance: 97.4
click at [488, 64] on header "Requester Information" at bounding box center [255, 69] width 503 height 19
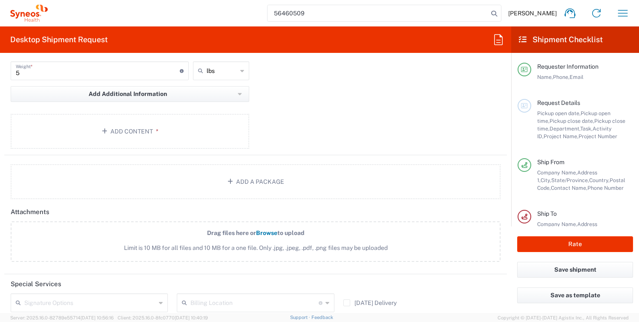
scroll to position [852, 0]
click at [139, 131] on button "Add Content *" at bounding box center [130, 130] width 239 height 35
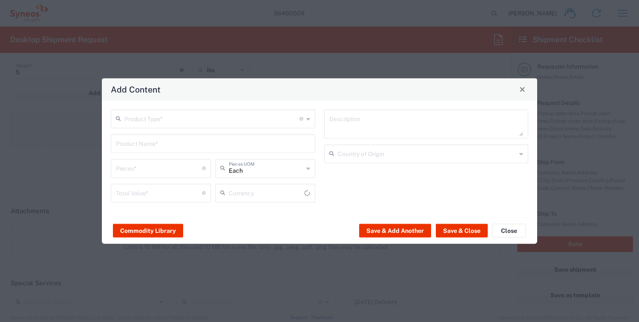
type input "US Dollar"
click at [309, 118] on icon at bounding box center [308, 119] width 4 height 14
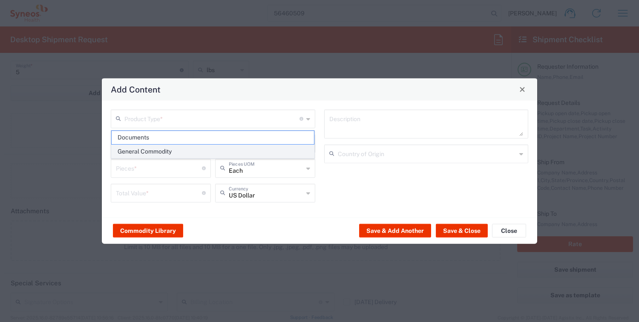
click at [180, 151] on span "General Commodity" at bounding box center [213, 151] width 203 height 13
type input "General Commodity"
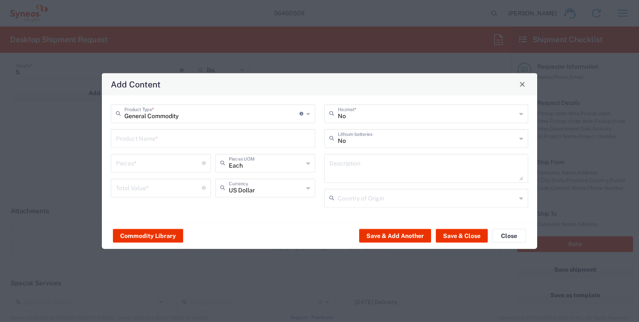
click at [520, 138] on icon at bounding box center [521, 138] width 4 height 14
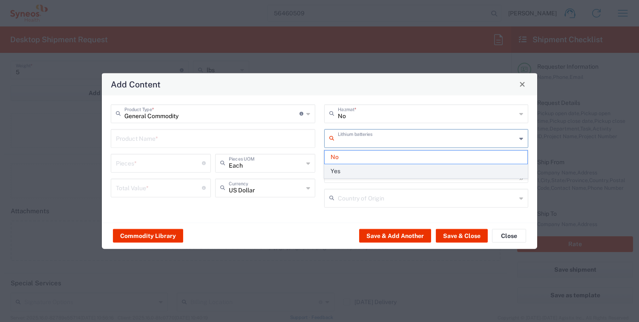
click at [386, 174] on span "Yes" at bounding box center [426, 170] width 203 height 13
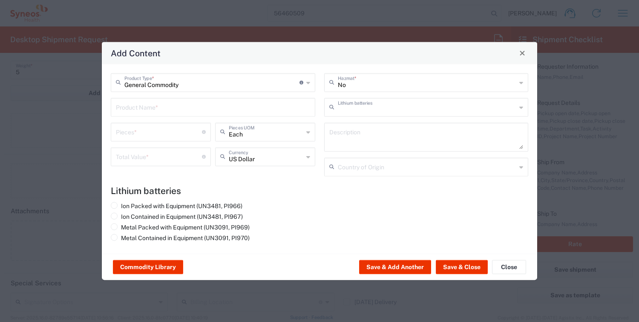
type input "Yes"
click at [187, 106] on input "text" at bounding box center [213, 106] width 194 height 15
click at [132, 109] on input "text" at bounding box center [213, 106] width 194 height 15
type input "Laptop"
click at [179, 127] on input "number" at bounding box center [159, 131] width 86 height 15
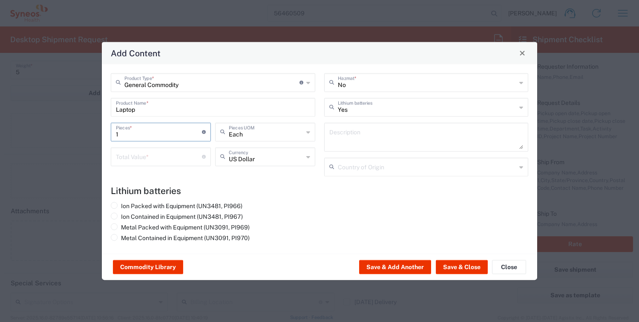
type input "1"
click at [308, 132] on icon at bounding box center [308, 132] width 4 height 14
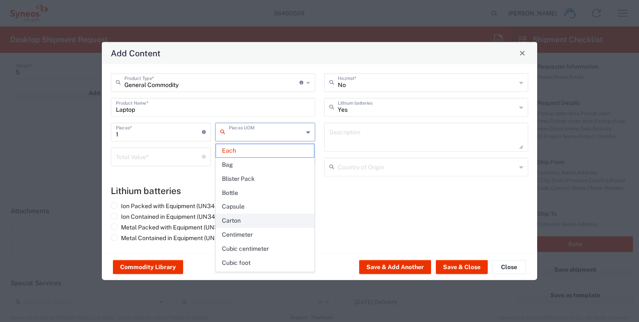
click at [237, 219] on span "Carton" at bounding box center [265, 220] width 98 height 13
type input "Carton"
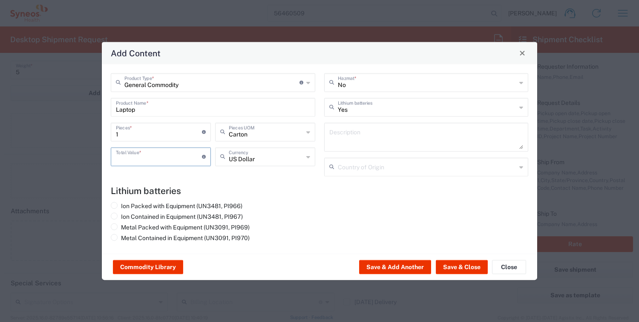
click at [189, 160] on input "number" at bounding box center [159, 155] width 86 height 15
type input "2000"
click at [357, 133] on textarea at bounding box center [426, 137] width 194 height 24
type textarea "Laptop"
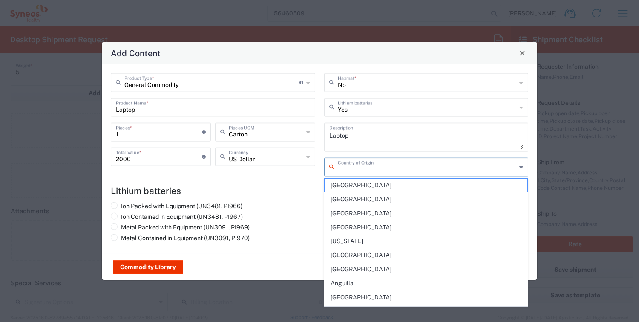
click at [373, 166] on input "text" at bounding box center [427, 165] width 179 height 15
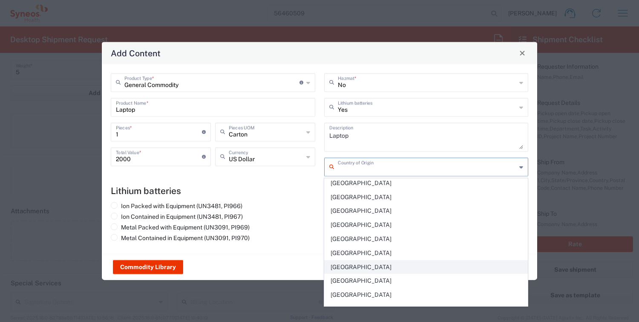
scroll to position [3238, 0]
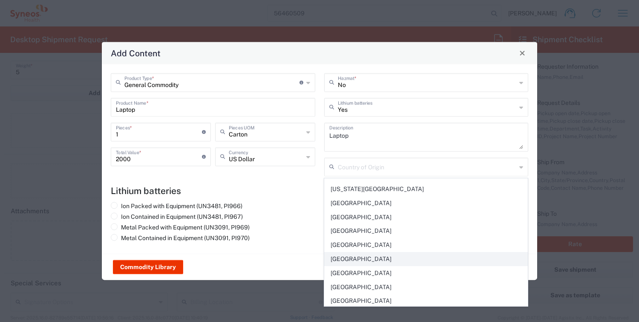
click at [353, 252] on span "[GEOGRAPHIC_DATA]" at bounding box center [426, 258] width 203 height 13
type input "[GEOGRAPHIC_DATA]"
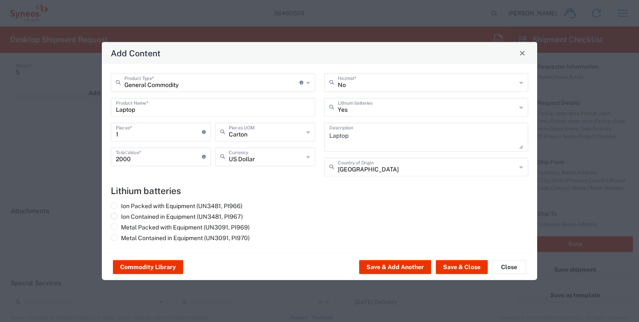
click at [116, 216] on span at bounding box center [114, 215] width 7 height 7
click at [121, 216] on input "Ion Contained in Equipment (UN3481, PI967)" at bounding box center [124, 215] width 6 height 6
radio input "true"
click at [452, 265] on button "Save & Close" at bounding box center [462, 267] width 52 height 14
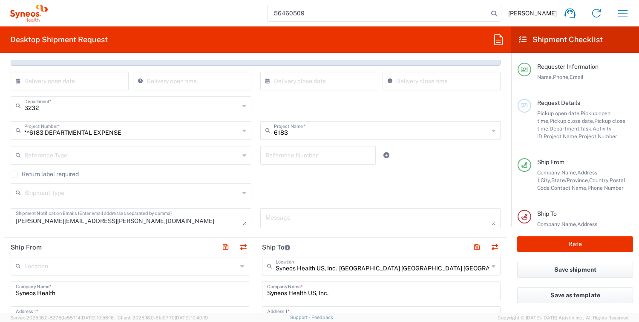
scroll to position [170, 0]
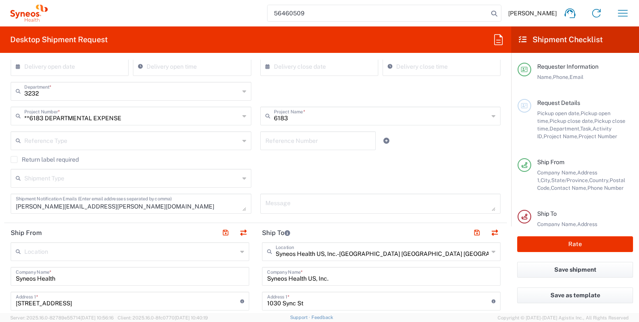
click at [242, 89] on icon at bounding box center [244, 91] width 4 height 14
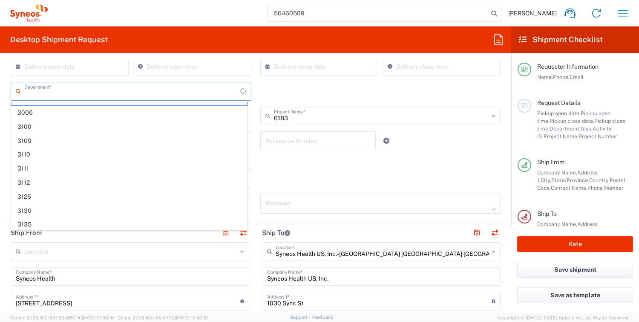
scroll to position [0, 0]
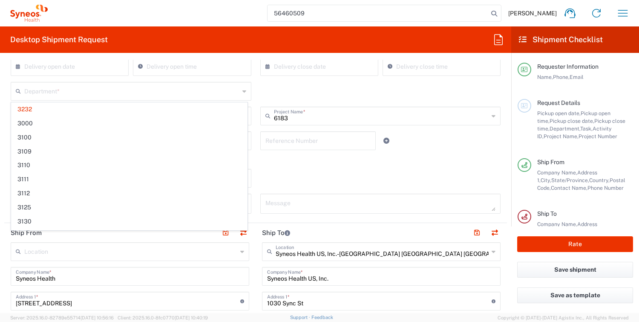
drag, startPoint x: 6, startPoint y: 128, endPoint x: 39, endPoint y: 136, distance: 33.5
click at [7, 128] on div "**6183 DEPARTMENTAL EXPENSE Project Number * **6183 DEPARTMENTAL EXPENSE #C2015…" at bounding box center [131, 118] width 250 height 25
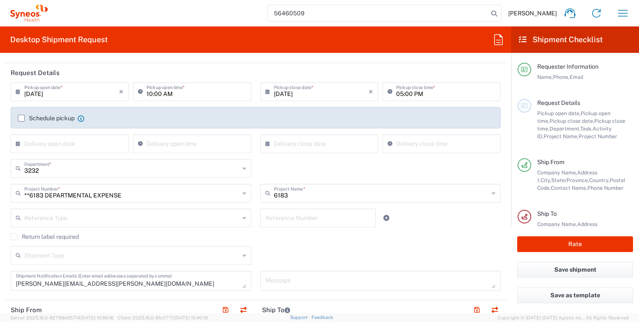
scroll to position [85, 0]
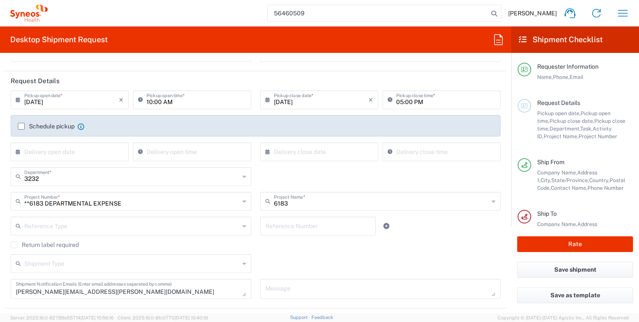
click at [242, 175] on icon at bounding box center [244, 177] width 4 height 14
click at [222, 177] on input "3232" at bounding box center [132, 175] width 216 height 15
drag, startPoint x: 58, startPoint y: 213, endPoint x: 229, endPoint y: 200, distance: 172.2
click at [0, 0] on span "3000" at bounding box center [0, 0] width 0 height 0
type input "3000"
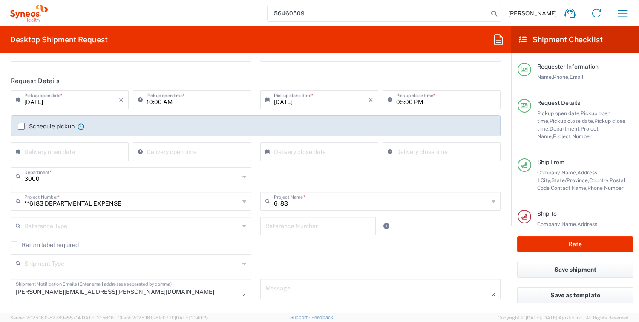
click at [210, 200] on input "**6183 DEPARTMENTAL EXPENSE" at bounding box center [131, 200] width 215 height 15
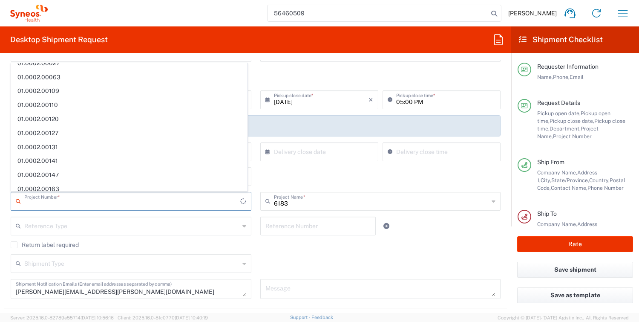
scroll to position [0, 0]
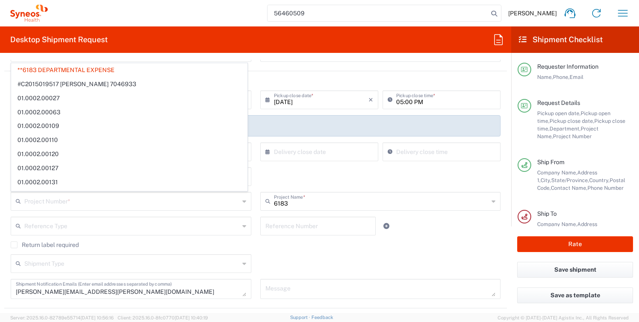
drag, startPoint x: 299, startPoint y: 24, endPoint x: 304, endPoint y: 60, distance: 36.5
click at [299, 24] on agx-form-navbar "56460509 [PERSON_NAME] Home Shipment estimator Shipment tracking Desktop shipme…" at bounding box center [319, 13] width 639 height 26
type input "**6183 DEPARTMENTAL EXPENSE"
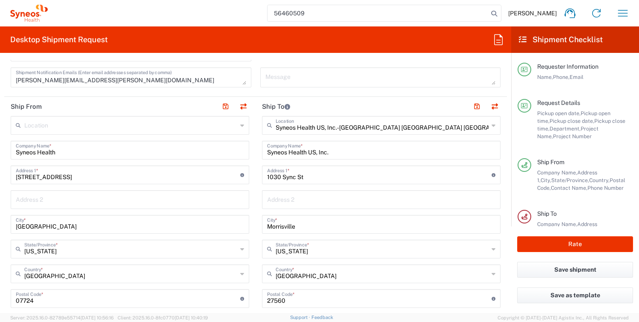
scroll to position [298, 0]
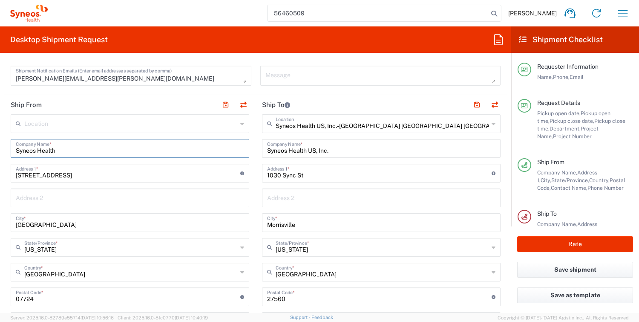
drag, startPoint x: 57, startPoint y: 150, endPoint x: 6, endPoint y: 150, distance: 50.7
click at [6, 150] on main "Location [PERSON_NAME] LLC-[GEOGRAPHIC_DATA] [GEOGRAPHIC_DATA] [GEOGRAPHIC_DATA…" at bounding box center [129, 293] width 251 height 358
type input "[PERSON_NAME]"
drag, startPoint x: 138, startPoint y: 166, endPoint x: 143, endPoint y: 166, distance: 4.7
click at [139, 166] on input "[STREET_ADDRESS]" at bounding box center [128, 172] width 224 height 15
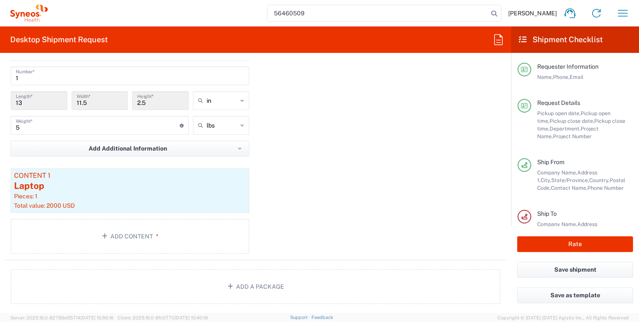
scroll to position [809, 0]
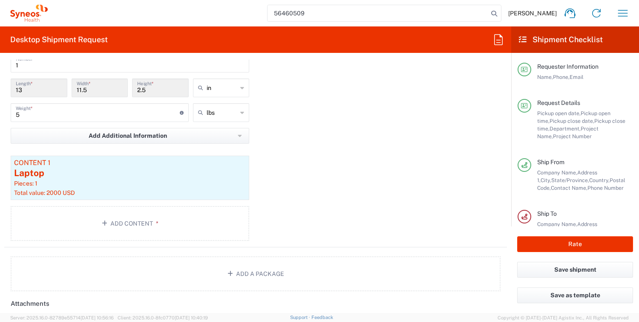
click at [345, 167] on div "Package 1 Medium Box Type * Material used to package goods Medium Box Envelope …" at bounding box center [255, 128] width 503 height 237
drag, startPoint x: 62, startPoint y: 147, endPoint x: 104, endPoint y: 140, distance: 43.2
click at [62, 147] on div "Add Additional Information Package material Package temperature Temperature dev…" at bounding box center [130, 139] width 239 height 22
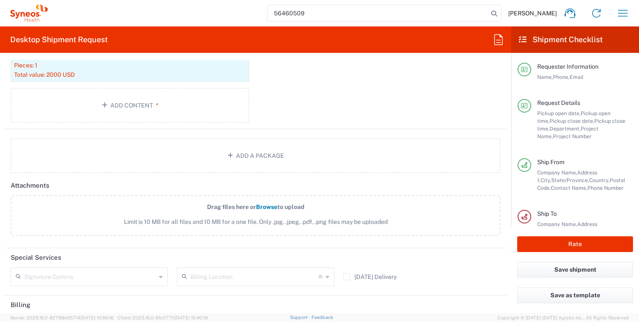
scroll to position [980, 0]
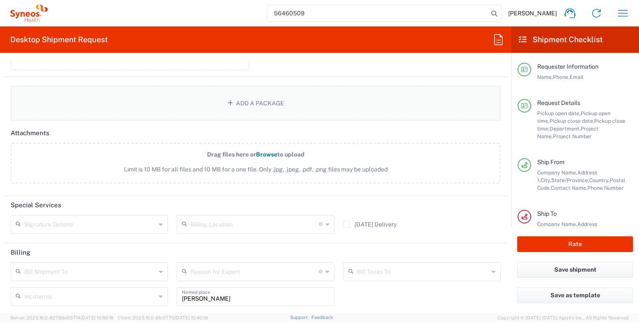
click at [255, 97] on button "Add a Package" at bounding box center [256, 103] width 490 height 35
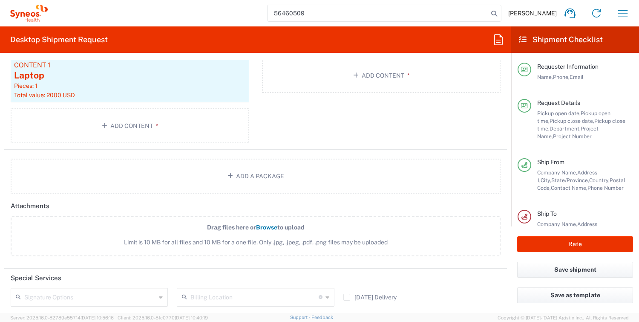
scroll to position [895, 0]
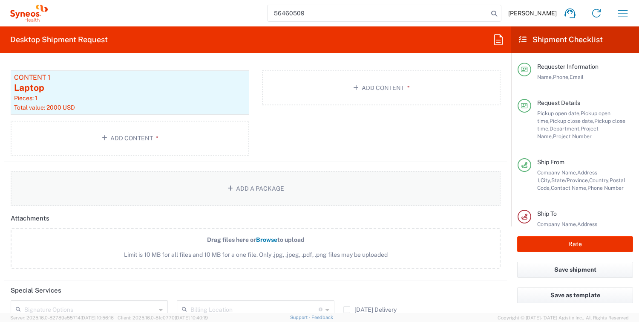
click at [228, 187] on icon "button" at bounding box center [231, 188] width 9 height 6
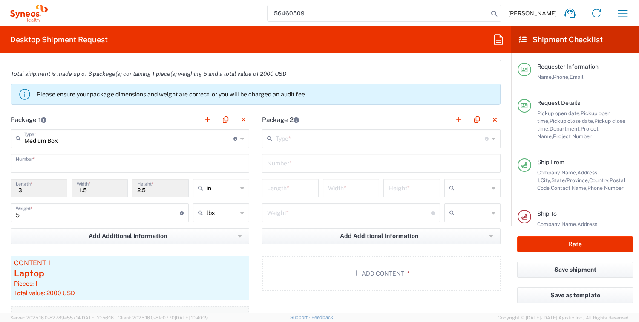
scroll to position [724, 0]
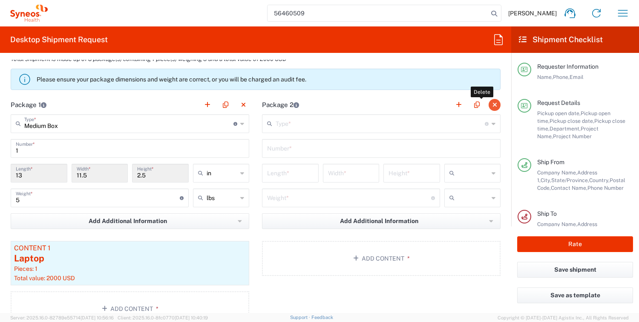
click at [489, 101] on button "button" at bounding box center [495, 105] width 12 height 12
click at [489, 102] on button "button" at bounding box center [495, 105] width 12 height 12
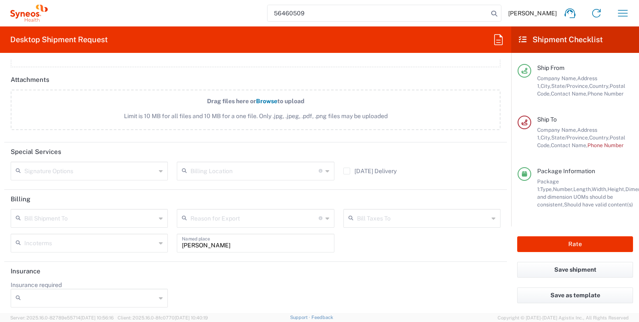
scroll to position [101, 0]
click at [560, 269] on button "Save shipment" at bounding box center [575, 270] width 116 height 16
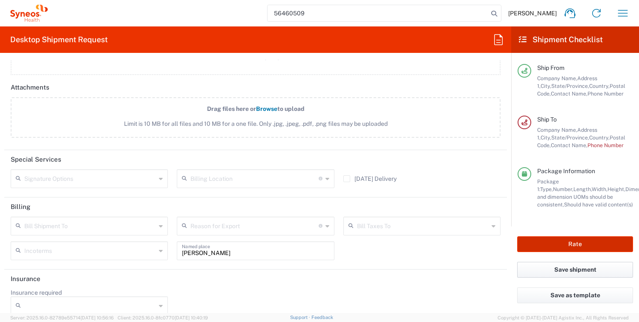
scroll to position [1041, 0]
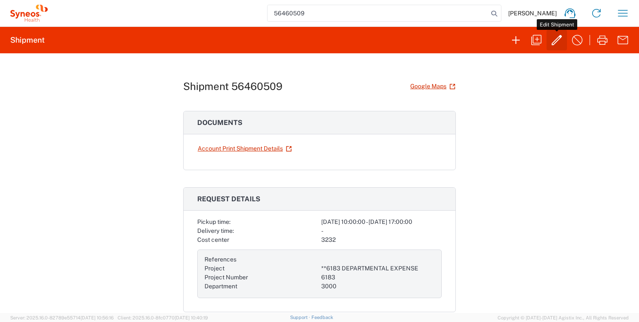
click at [557, 36] on icon "button" at bounding box center [557, 40] width 14 height 14
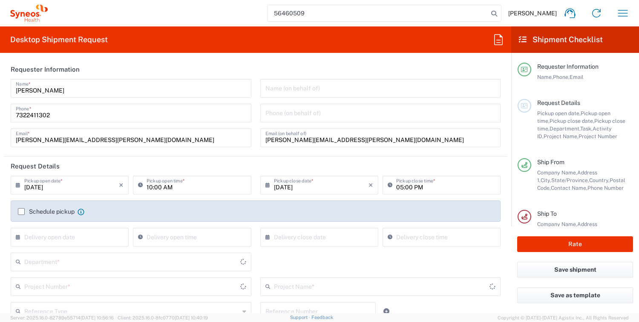
type input "Medium Box"
type input "[US_STATE]"
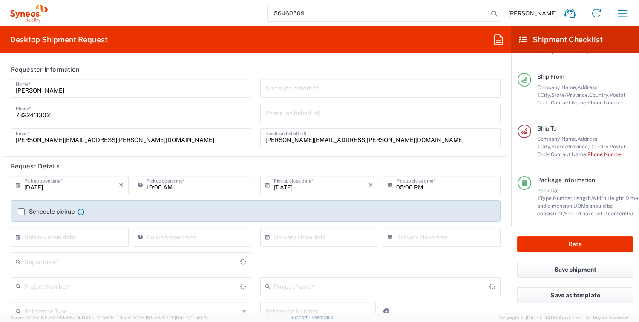
type input "[US_STATE]"
type input "3000"
click at [546, 239] on button "Rate" at bounding box center [575, 244] width 116 height 16
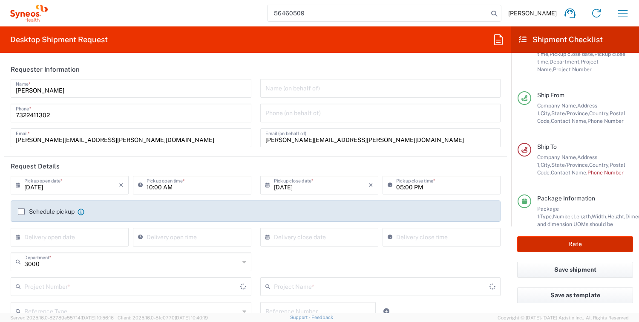
scroll to position [101, 0]
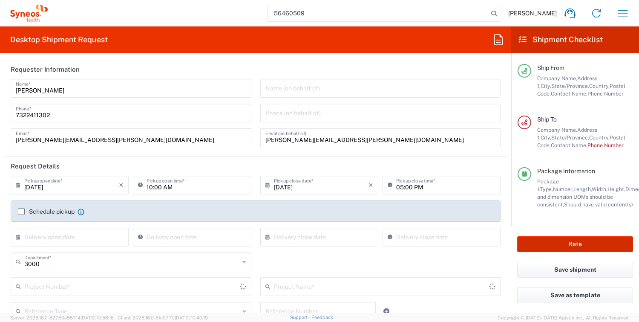
type input "**6183 DEPARTMENTAL EXPENSE"
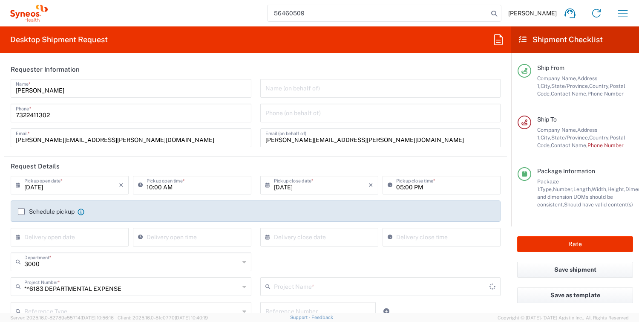
type input "6183"
click at [573, 243] on button "Rate" at bounding box center [575, 244] width 116 height 16
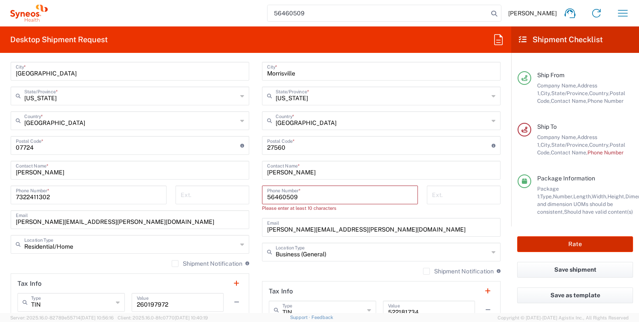
scroll to position [469, 0]
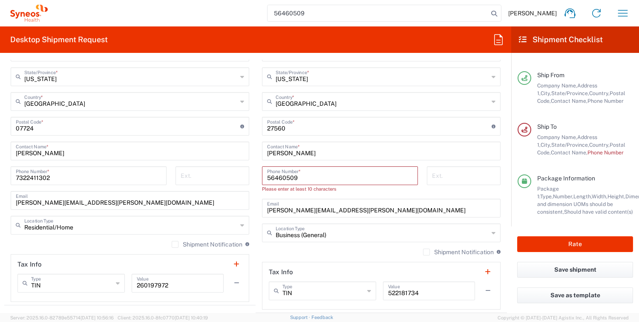
drag, startPoint x: 413, startPoint y: 318, endPoint x: 310, endPoint y: 193, distance: 161.6
click at [413, 318] on agx-app-version "Server: 2025.16.0-82789e55714 [DATE] 10:56:16 Client: 2025.16.0-8fc0770 [DATE] …" at bounding box center [319, 317] width 639 height 9
drag, startPoint x: 299, startPoint y: 178, endPoint x: 252, endPoint y: 180, distance: 47.3
click at [256, 180] on agx-form-section "Ship To Syneos Health US, Inc.-[GEOGRAPHIC_DATA] [GEOGRAPHIC_DATA] [GEOGRAPHIC_…" at bounding box center [381, 119] width 251 height 388
paste input "[PHONE_NUMBER]"
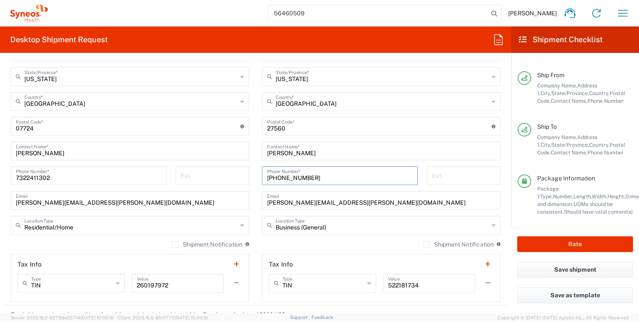
type input "[PHONE_NUMBER]"
click at [443, 172] on input "tel" at bounding box center [463, 174] width 63 height 15
click at [560, 243] on button "Rate" at bounding box center [575, 244] width 116 height 16
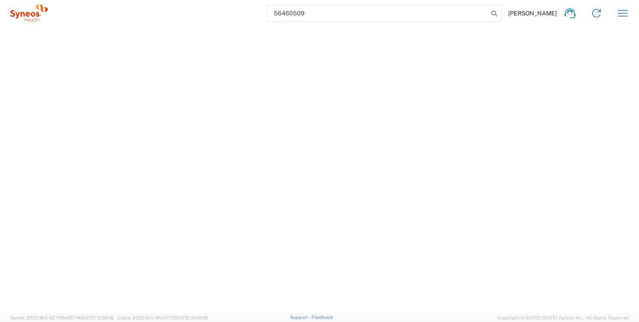
click at [215, 36] on agx-rate-shipment at bounding box center [319, 169] width 639 height 286
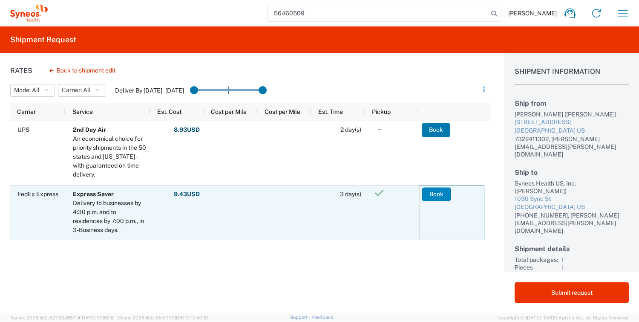
click at [432, 196] on button "Book" at bounding box center [436, 194] width 29 height 14
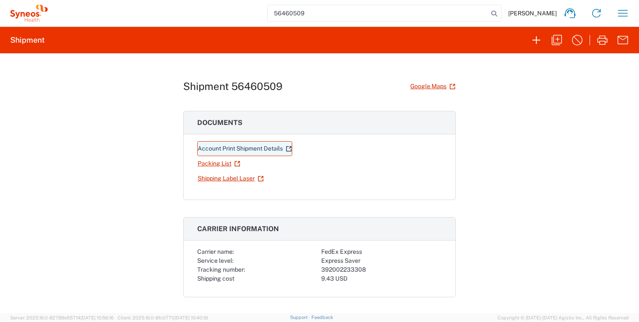
click at [238, 151] on link "Account Print Shipment Details" at bounding box center [244, 148] width 95 height 15
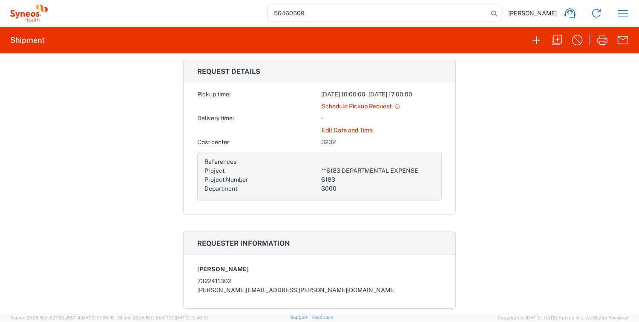
scroll to position [256, 0]
click at [25, 113] on div "Shipment 56460509 Google Maps Documents Account Print Shipment Details Packing …" at bounding box center [319, 182] width 639 height 259
drag, startPoint x: 334, startPoint y: 138, endPoint x: 318, endPoint y: 139, distance: 15.8
click at [321, 139] on div "3232" at bounding box center [381, 140] width 121 height 9
drag, startPoint x: 318, startPoint y: 139, endPoint x: 323, endPoint y: 139, distance: 5.6
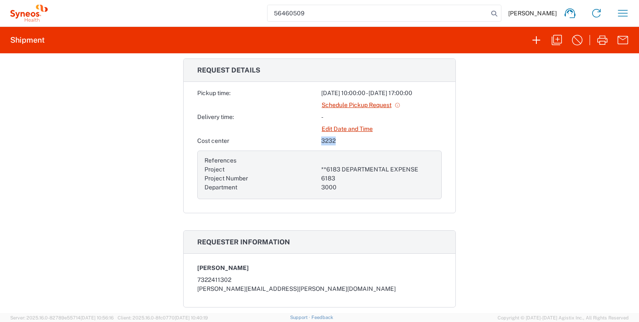
copy div "3232"
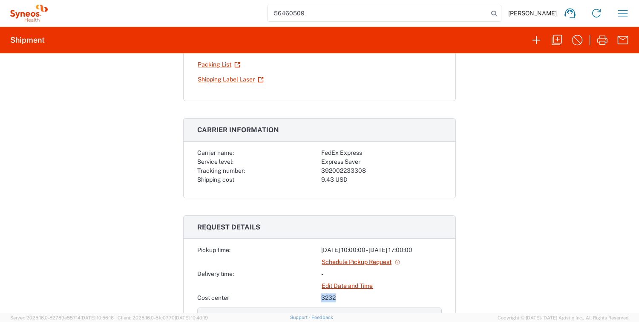
scroll to position [0, 0]
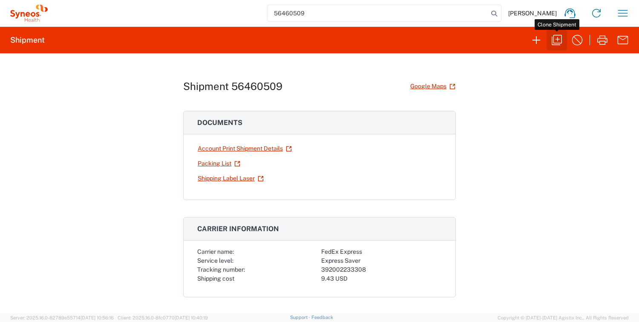
click at [558, 41] on icon "button" at bounding box center [557, 40] width 14 height 14
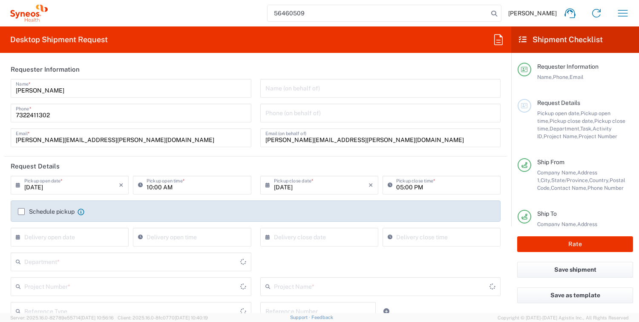
type input "[US_STATE]"
type input "[GEOGRAPHIC_DATA]"
type input "Business (General)"
type input "**6183 DEPARTMENTAL EXPENSE"
type input "[US_STATE]"
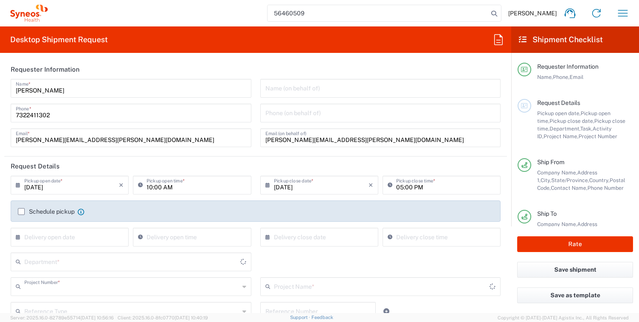
type input "[GEOGRAPHIC_DATA]"
type input "Residential/Home"
type input "Medium Box"
type input "6183"
type input "3000"
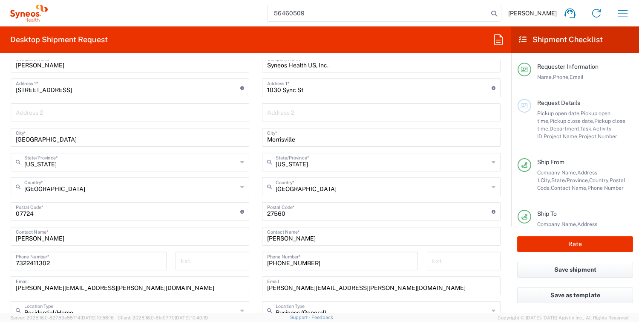
scroll to position [426, 0]
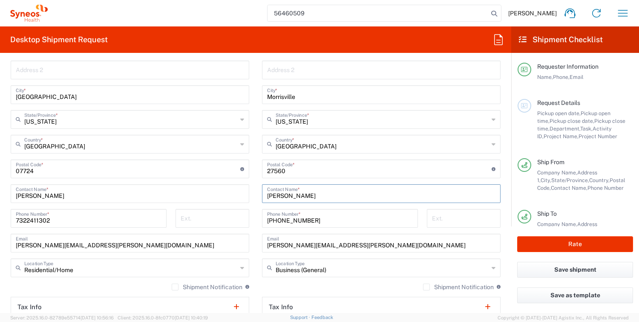
drag, startPoint x: 290, startPoint y: 196, endPoint x: 264, endPoint y: 194, distance: 26.1
click at [267, 194] on input "[PERSON_NAME]" at bounding box center [381, 192] width 228 height 15
paste input "IT Asset Managemen"
type input "IT Asset Management"
drag, startPoint x: 307, startPoint y: 218, endPoint x: 262, endPoint y: 222, distance: 45.3
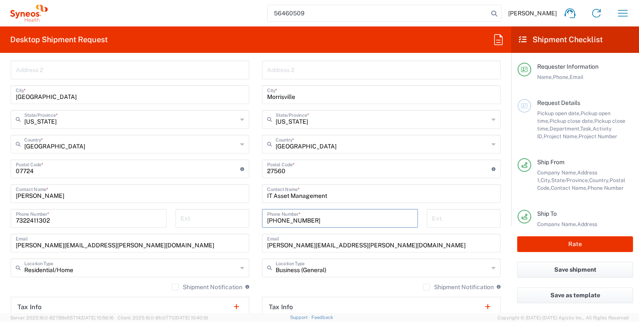
click at [262, 222] on div "[PHONE_NUMBER] Phone Number *" at bounding box center [340, 218] width 156 height 19
paste input "876-9300"
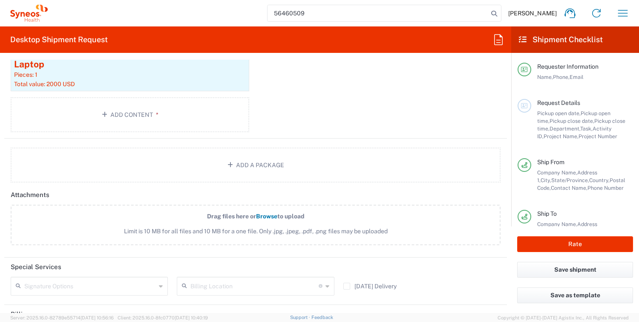
scroll to position [937, 0]
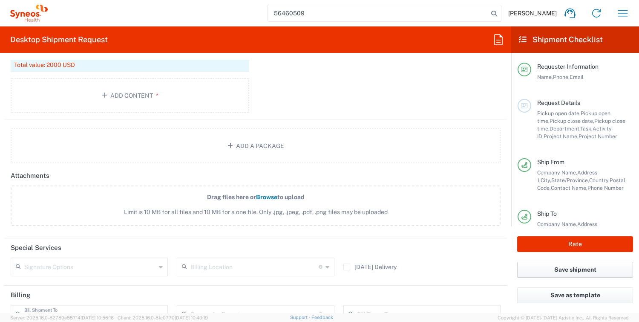
type input "[PHONE_NUMBER]"
click at [568, 268] on button "Save shipment" at bounding box center [575, 270] width 116 height 16
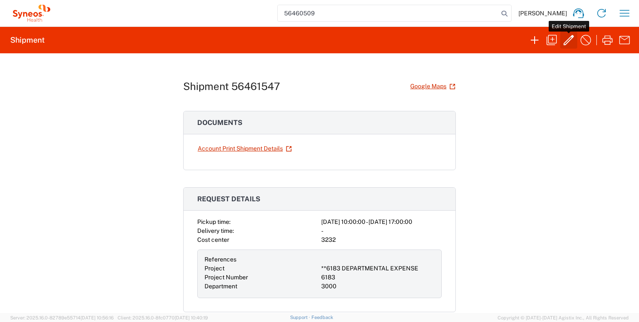
click at [565, 41] on icon "button" at bounding box center [569, 40] width 14 height 14
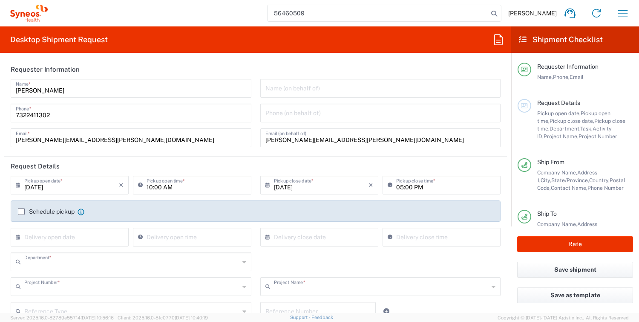
type input "3000"
type input "**6183 DEPARTMENTAL EXPENSE"
type input "6183"
type input "[US_STATE]"
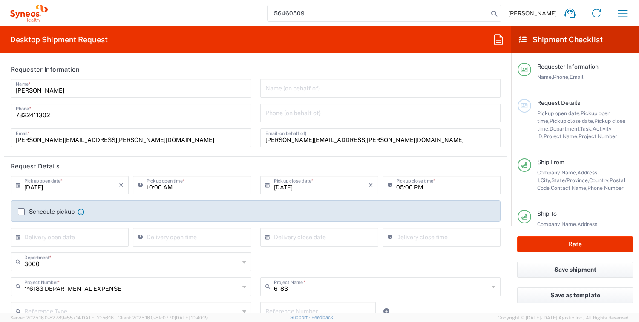
type input "Medium Box"
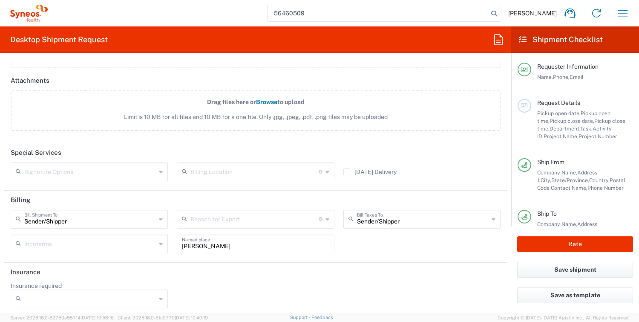
scroll to position [1033, 0]
click at [567, 241] on button "Rate" at bounding box center [575, 244] width 116 height 16
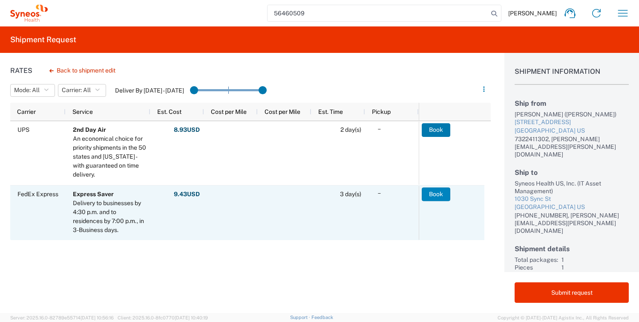
click at [440, 196] on button "Book" at bounding box center [436, 194] width 29 height 14
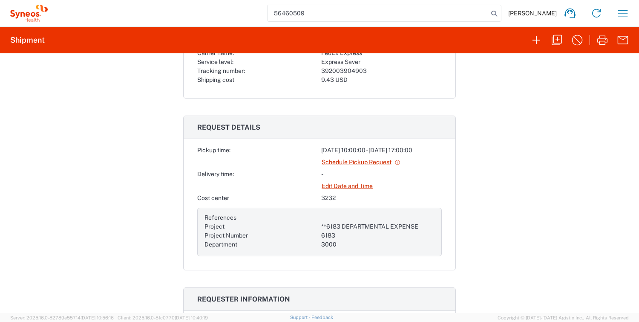
scroll to position [213, 0]
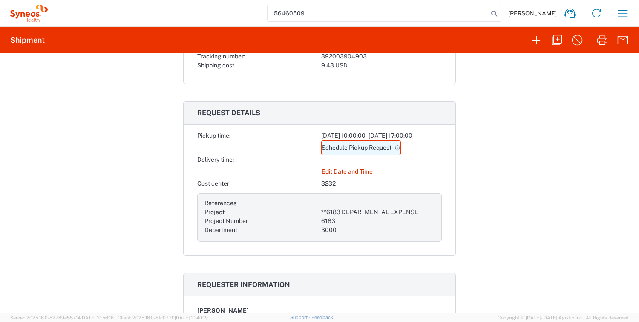
click at [354, 147] on link "Schedule Pickup Request" at bounding box center [361, 147] width 80 height 15
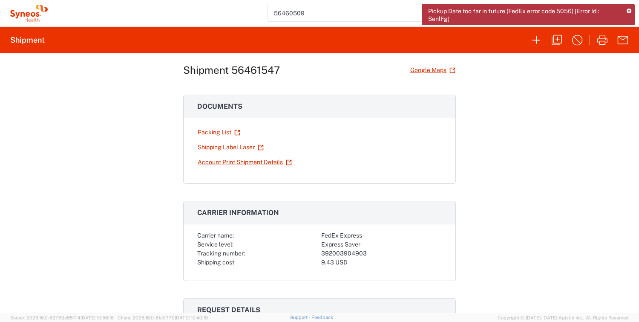
scroll to position [0, 0]
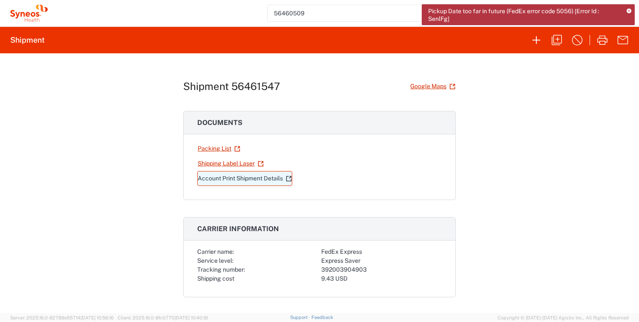
click at [220, 177] on link "Account Print Shipment Details" at bounding box center [244, 178] width 95 height 15
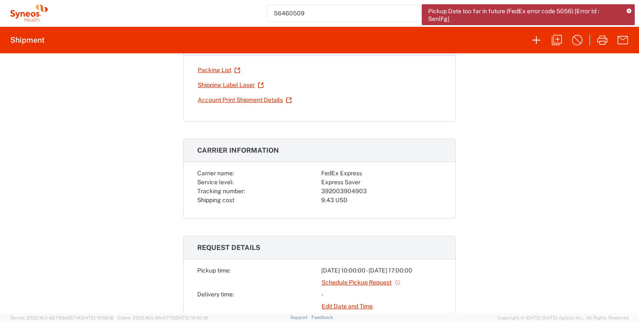
scroll to position [85, 0]
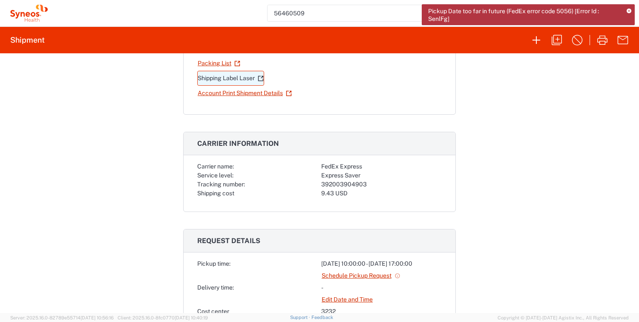
click at [223, 79] on link "Shipping Label Laser" at bounding box center [230, 78] width 67 height 15
